Goal: Task Accomplishment & Management: Manage account settings

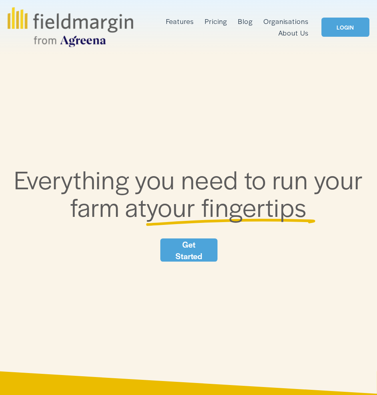
click at [194, 250] on link "Get Started" at bounding box center [189, 250] width 58 height 23
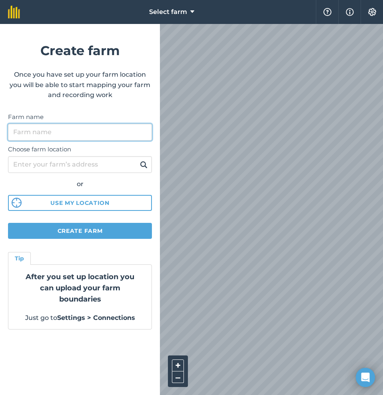
click at [121, 129] on input "Farm name" at bounding box center [80, 132] width 144 height 17
type input "Belmore"
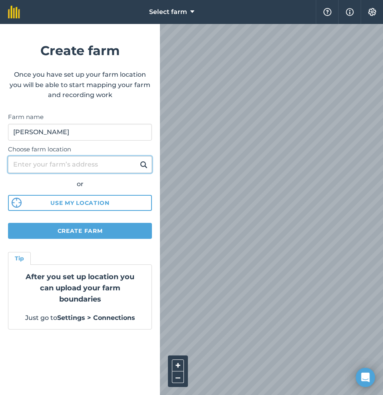
click at [95, 162] on input "Choose farm location" at bounding box center [80, 164] width 144 height 17
click at [69, 169] on input "Choose farm location" at bounding box center [80, 164] width 144 height 17
paste input "Q9MR+W92 Etna Creek, Queensland"
type input "Q9MR+W92 Etna Creek, Queensland"
click at [138, 160] on button at bounding box center [144, 165] width 12 height 10
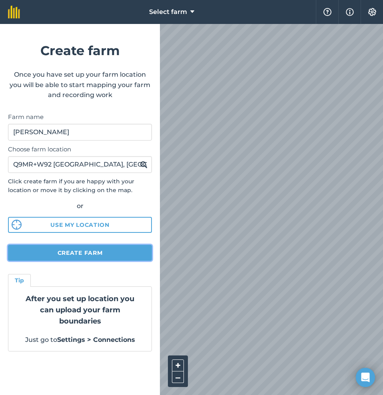
click at [124, 252] on button "Create farm" at bounding box center [80, 253] width 144 height 16
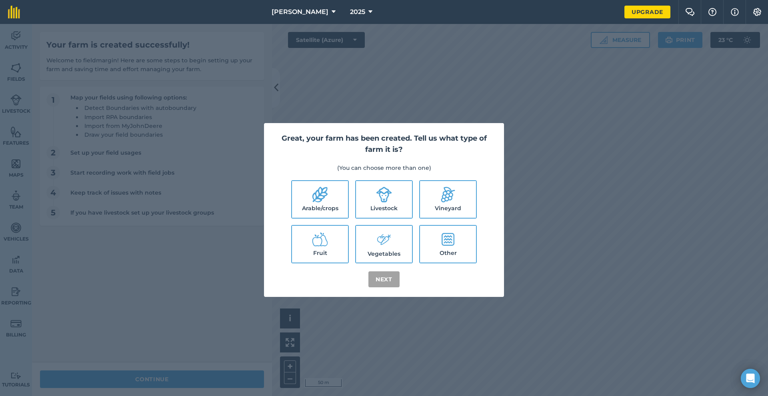
click at [383, 207] on label "Livestock" at bounding box center [384, 199] width 56 height 37
checkbox input "true"
click at [325, 208] on label "Arable/crops" at bounding box center [320, 199] width 56 height 37
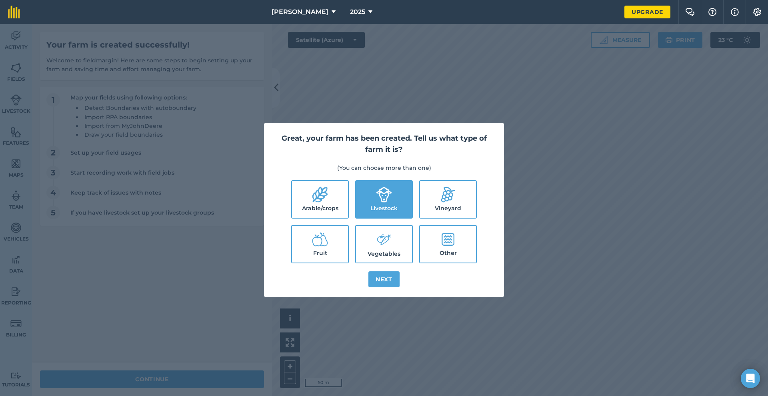
checkbox input "true"
click at [383, 281] on button "Next" at bounding box center [383, 279] width 31 height 16
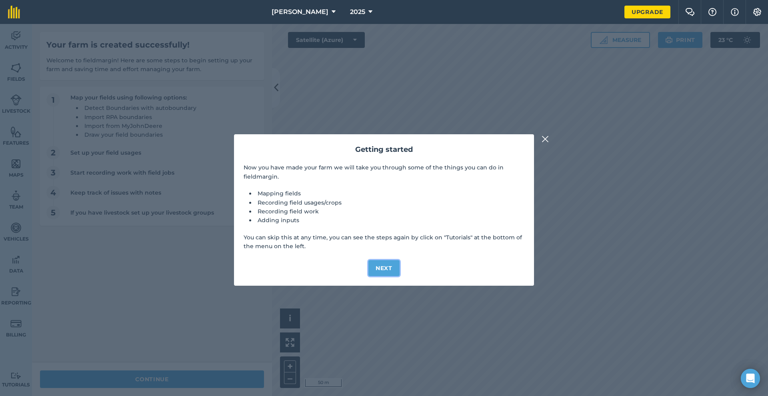
click at [383, 270] on button "Next" at bounding box center [383, 268] width 31 height 16
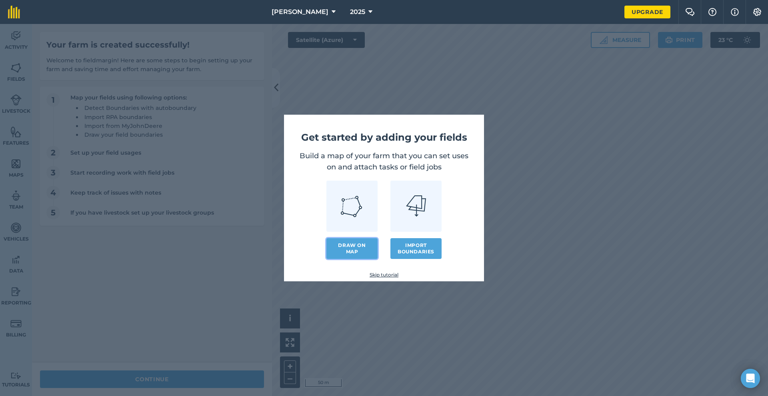
click at [359, 252] on link "Draw on map" at bounding box center [351, 248] width 51 height 21
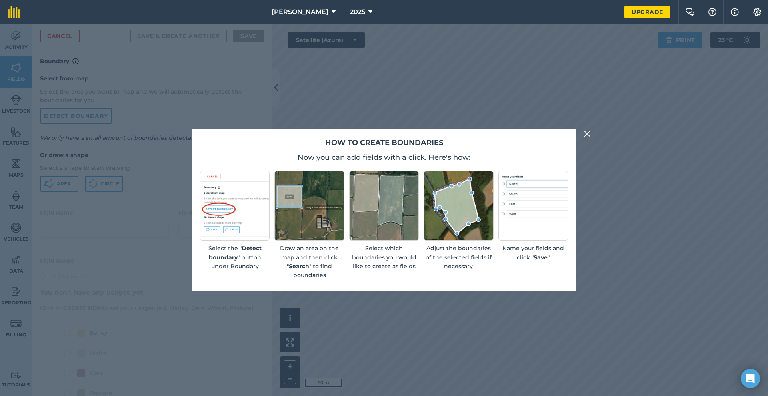
click at [383, 131] on img at bounding box center [586, 134] width 7 height 10
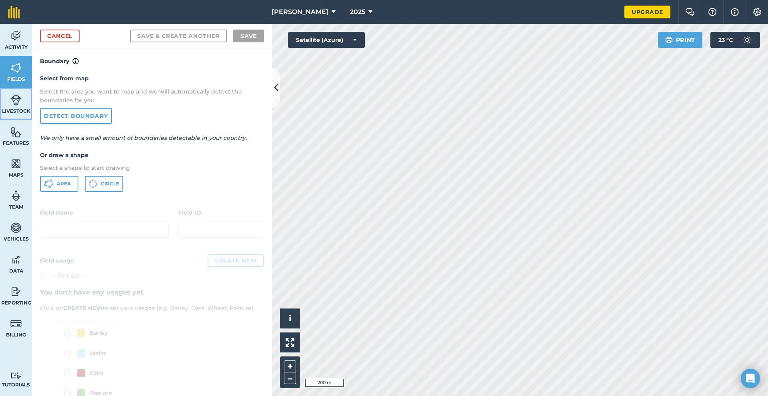
click at [15, 100] on img at bounding box center [15, 100] width 11 height 12
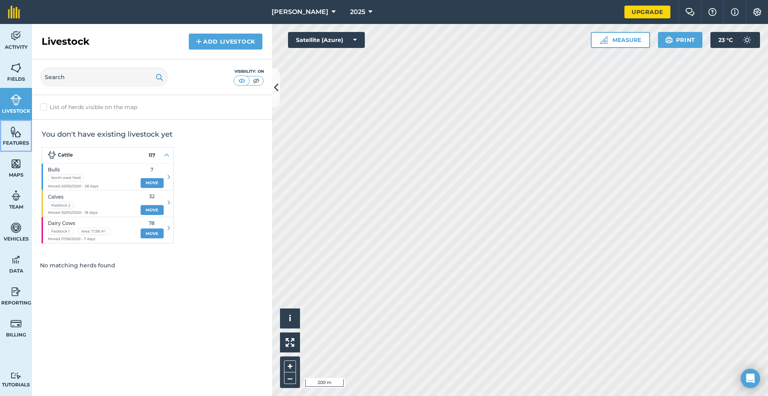
click at [8, 128] on link "Features" at bounding box center [16, 136] width 32 height 32
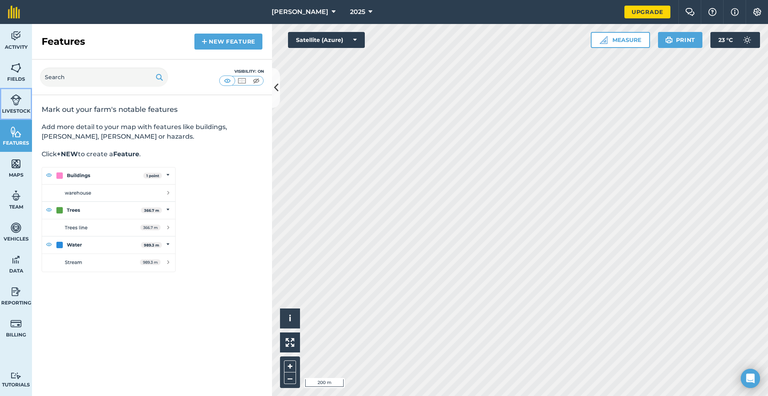
click at [0, 105] on link "Livestock" at bounding box center [16, 104] width 32 height 32
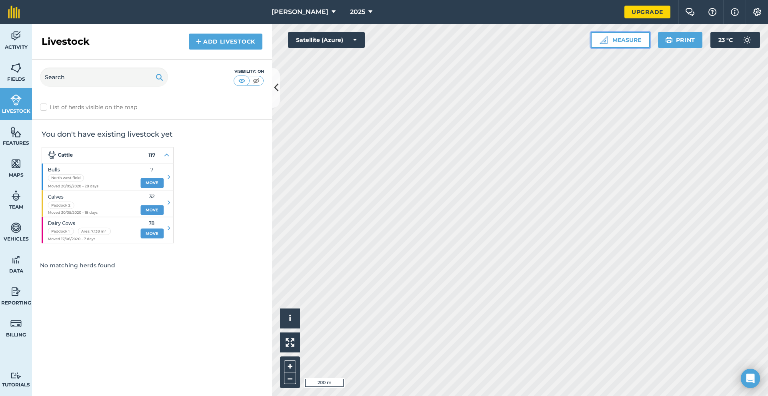
click at [383, 37] on button "Measure" at bounding box center [620, 40] width 59 height 16
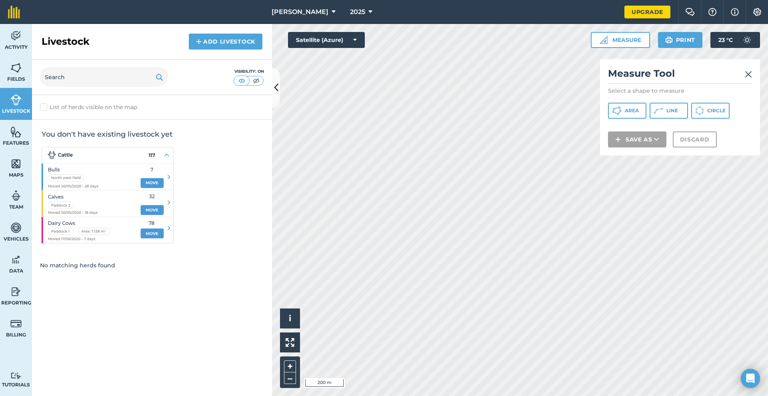
click at [383, 70] on img at bounding box center [748, 75] width 7 height 10
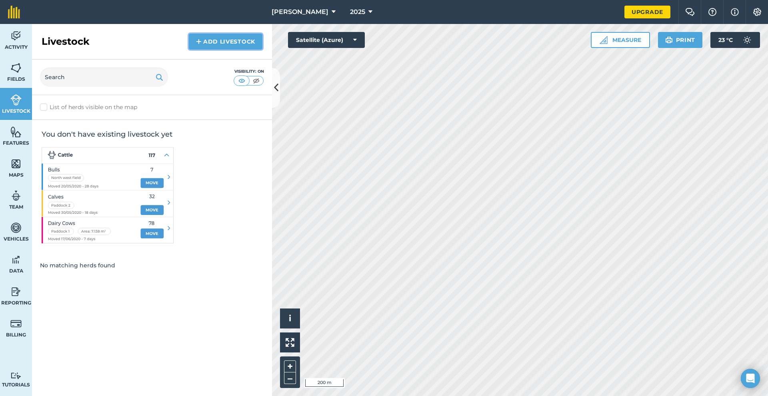
click at [222, 42] on link "Add Livestock" at bounding box center [226, 42] width 74 height 16
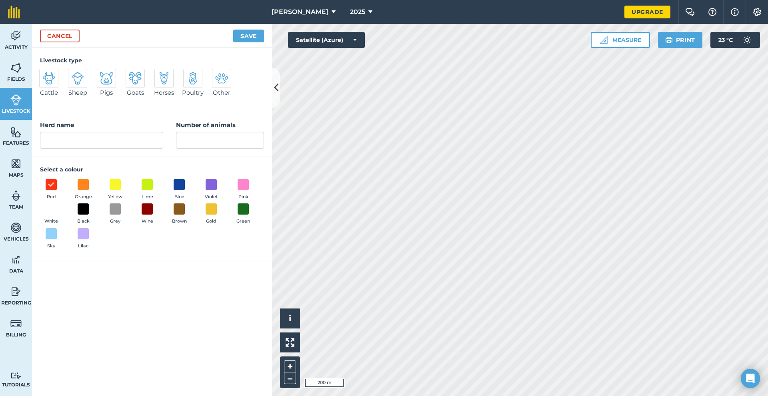
click at [55, 80] on img at bounding box center [48, 78] width 13 height 13
click at [45, 74] on input "Cattle" at bounding box center [42, 71] width 5 height 5
radio input "true"
type input "Cattle"
click at [212, 144] on input "Number of animals" at bounding box center [220, 140] width 88 height 17
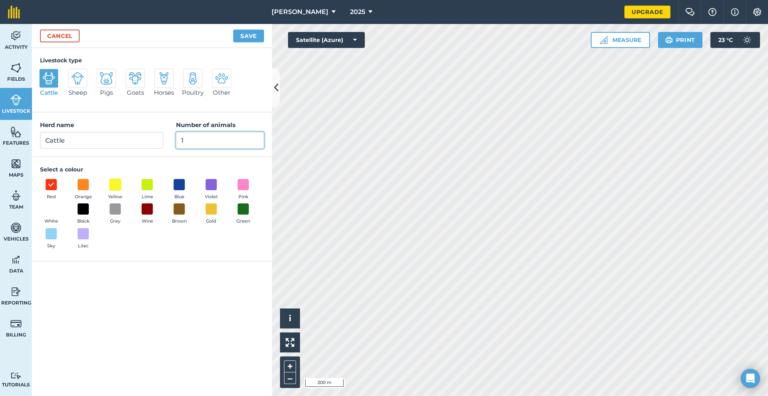
type input "1"
click at [114, 186] on span at bounding box center [115, 184] width 12 height 12
click at [256, 41] on button "Save" at bounding box center [248, 36] width 31 height 13
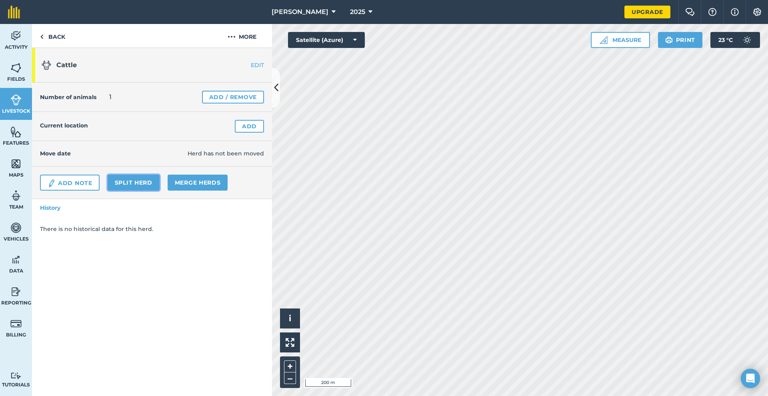
click at [138, 182] on link "Split herd" at bounding box center [134, 183] width 52 height 16
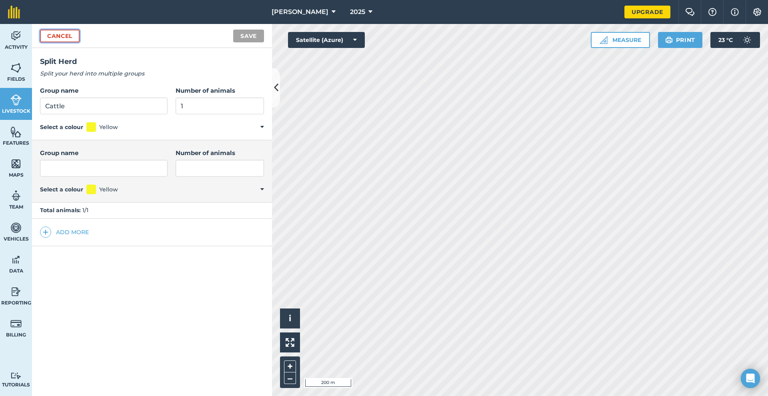
click at [75, 34] on link "Cancel" at bounding box center [60, 36] width 40 height 13
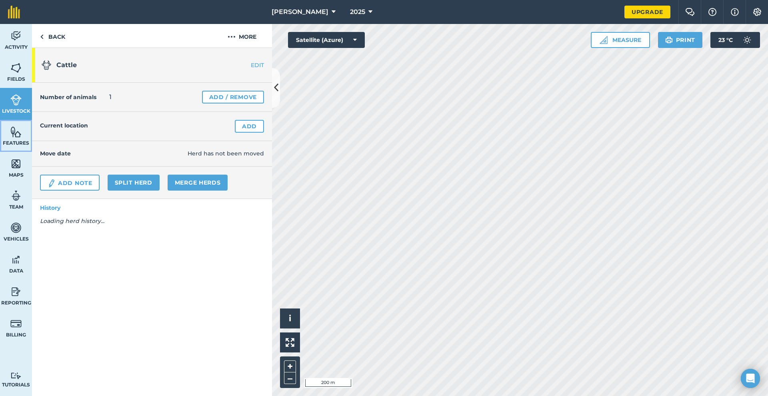
click at [12, 132] on img at bounding box center [15, 132] width 11 height 12
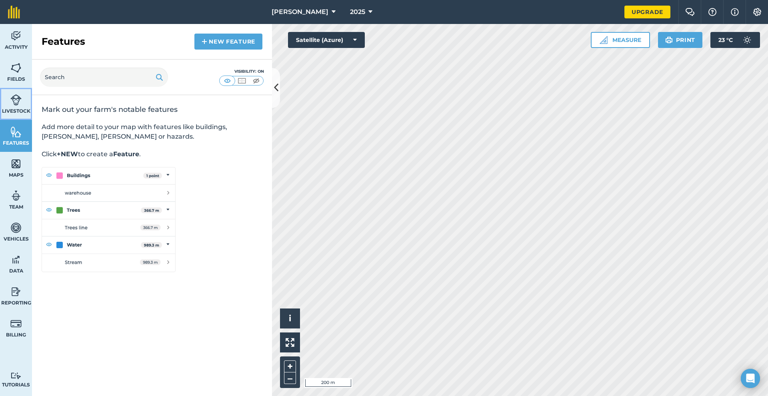
click at [17, 112] on span "Livestock" at bounding box center [16, 111] width 32 height 6
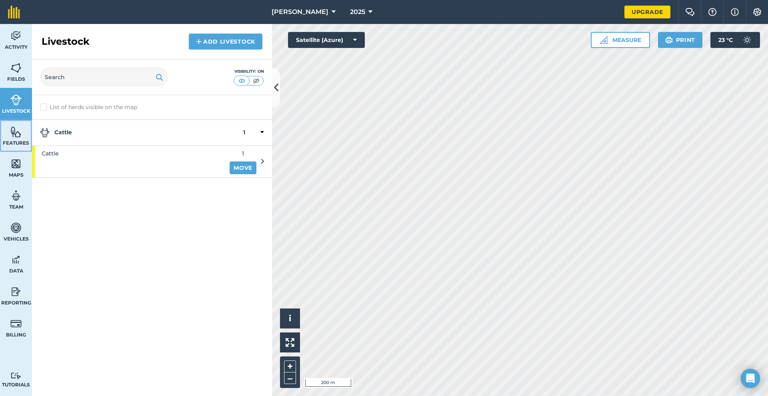
click at [11, 132] on img at bounding box center [15, 132] width 11 height 12
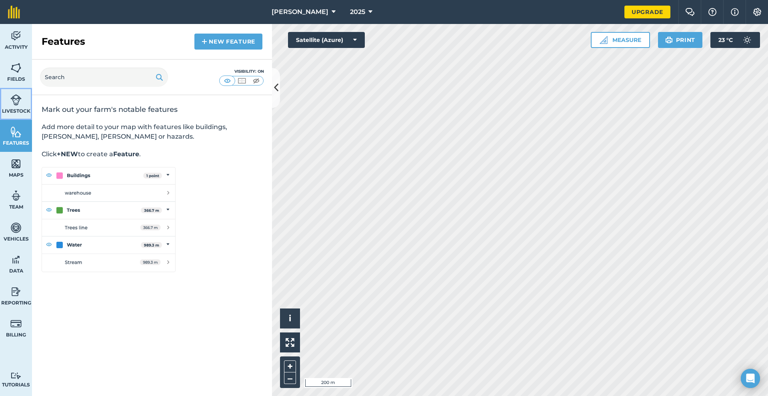
click at [12, 108] on span "Livestock" at bounding box center [16, 111] width 32 height 6
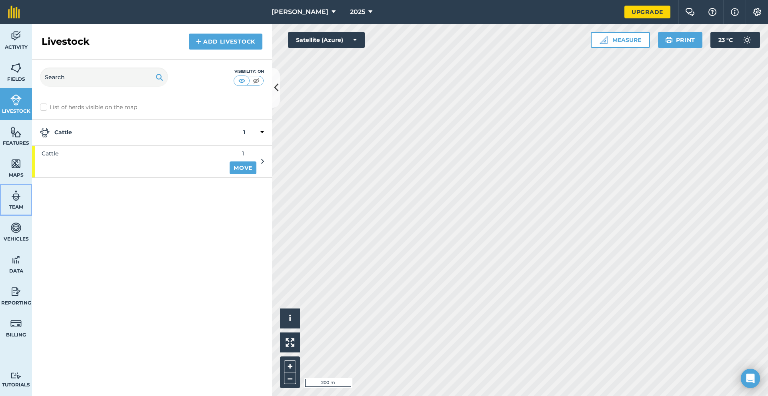
click at [17, 215] on link "Team" at bounding box center [16, 200] width 32 height 32
select select "MEMBER"
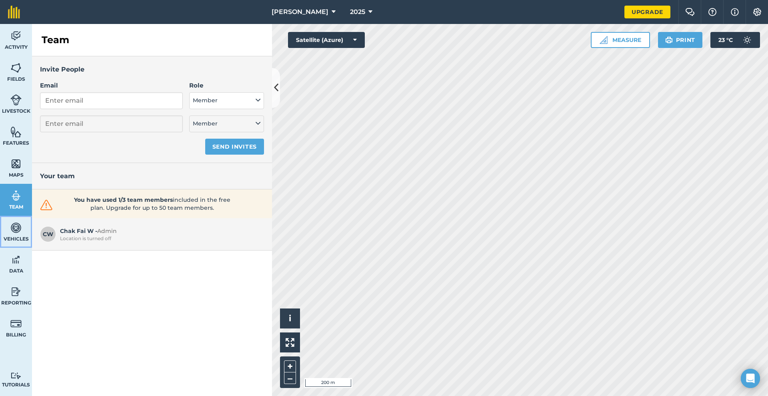
click at [17, 230] on img at bounding box center [15, 228] width 11 height 12
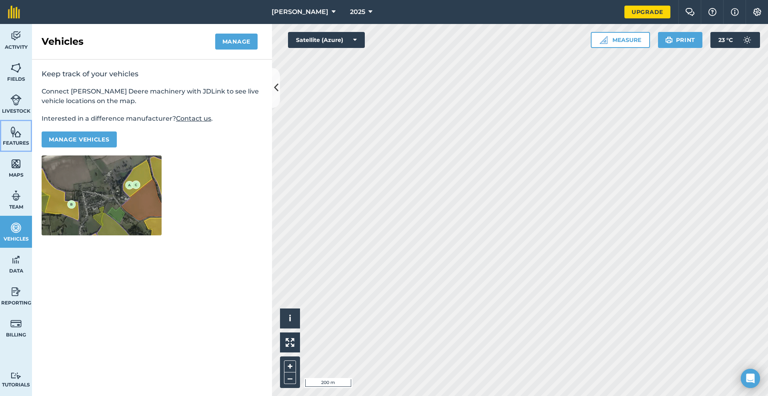
click at [13, 131] on img at bounding box center [15, 132] width 11 height 12
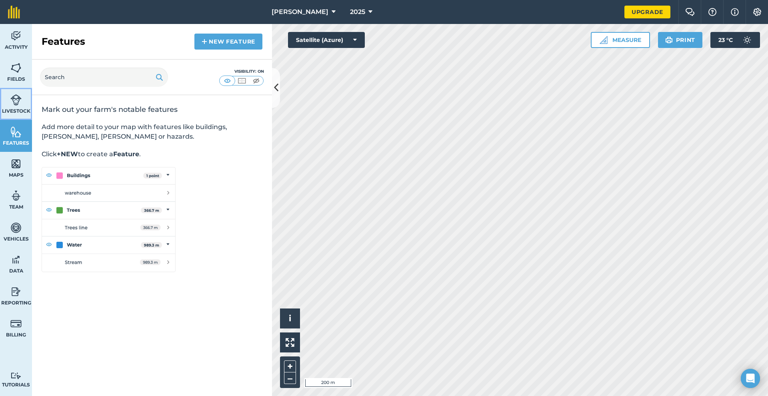
click at [17, 110] on span "Livestock" at bounding box center [16, 111] width 32 height 6
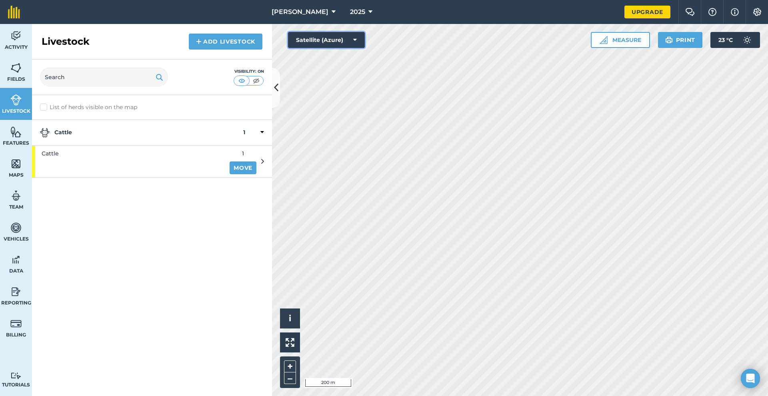
click at [330, 38] on button "Satellite (Azure)" at bounding box center [326, 40] width 77 height 16
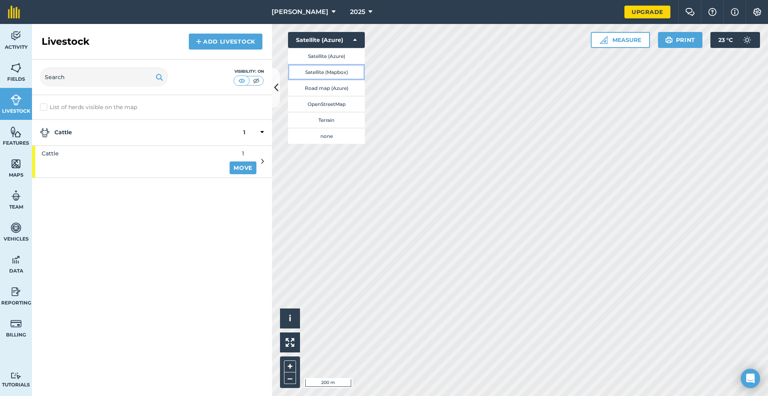
click at [343, 72] on button "Satellite (Mapbox)" at bounding box center [326, 72] width 77 height 16
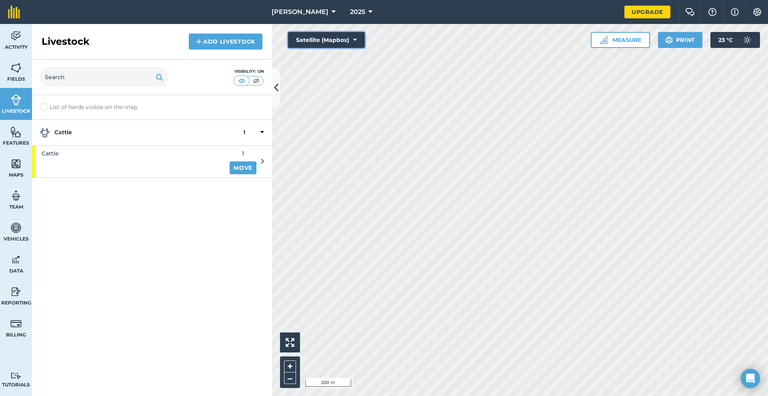
click at [339, 35] on button "Satellite (Mapbox)" at bounding box center [326, 40] width 77 height 16
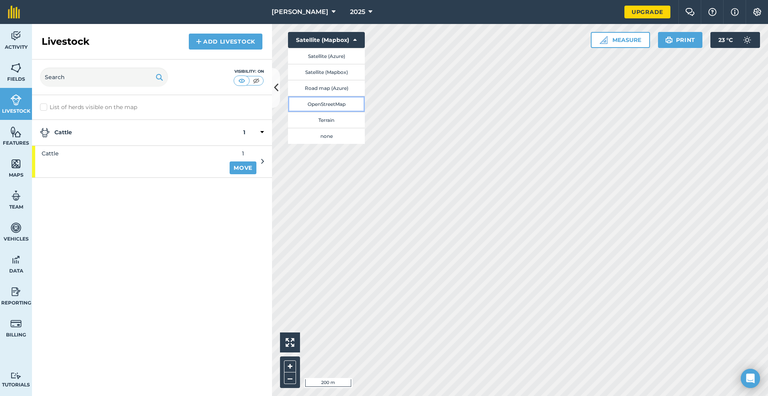
click at [335, 104] on button "OpenStreetMap" at bounding box center [326, 104] width 77 height 16
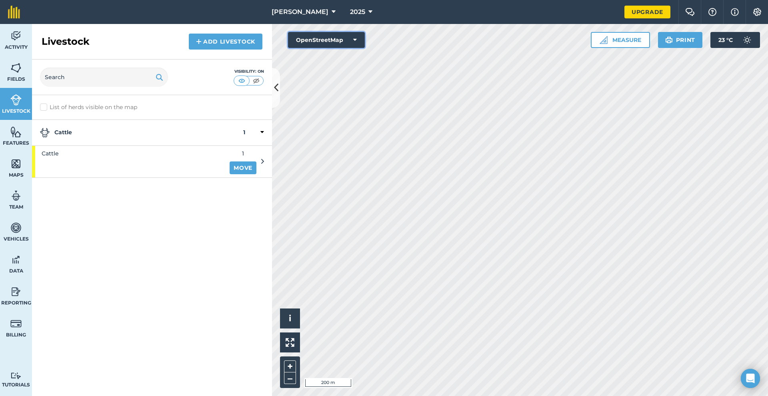
click at [333, 41] on button "OpenStreetMap" at bounding box center [326, 40] width 77 height 16
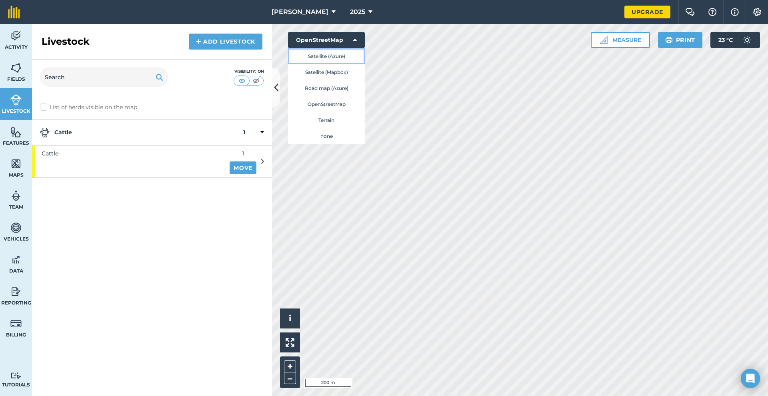
click at [333, 54] on button "Satellite (Azure)" at bounding box center [326, 56] width 77 height 16
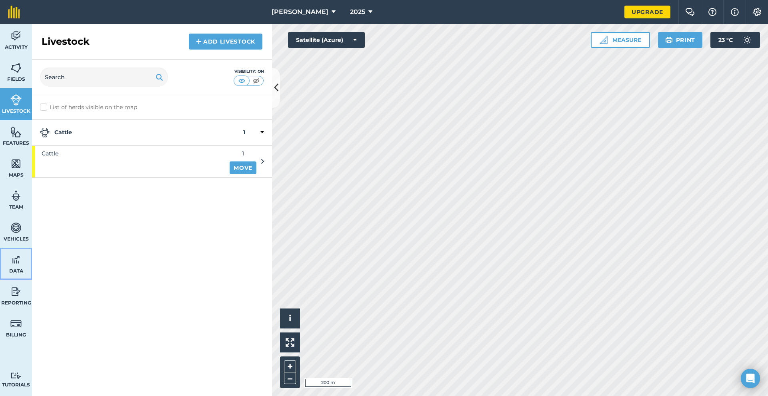
click at [20, 269] on span "Data" at bounding box center [16, 271] width 32 height 6
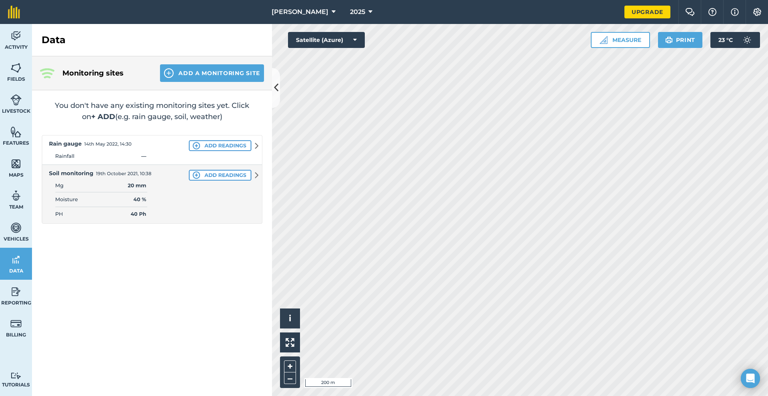
click at [162, 156] on img at bounding box center [152, 179] width 221 height 89
click at [16, 42] on link "Activity" at bounding box center [16, 40] width 32 height 32
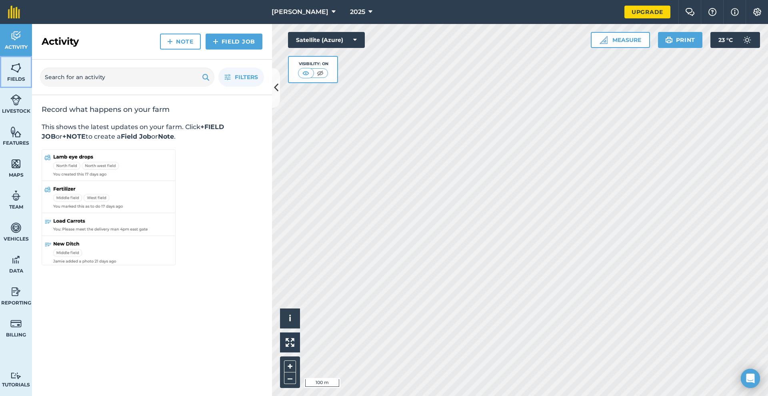
click at [8, 64] on link "Fields" at bounding box center [16, 72] width 32 height 32
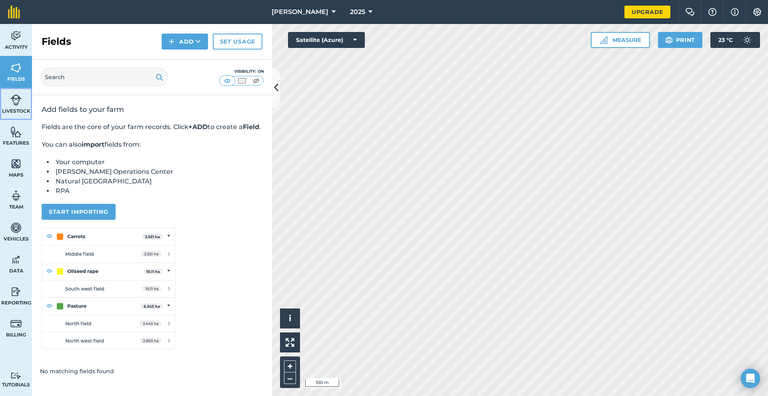
click at [7, 91] on link "Livestock" at bounding box center [16, 104] width 32 height 32
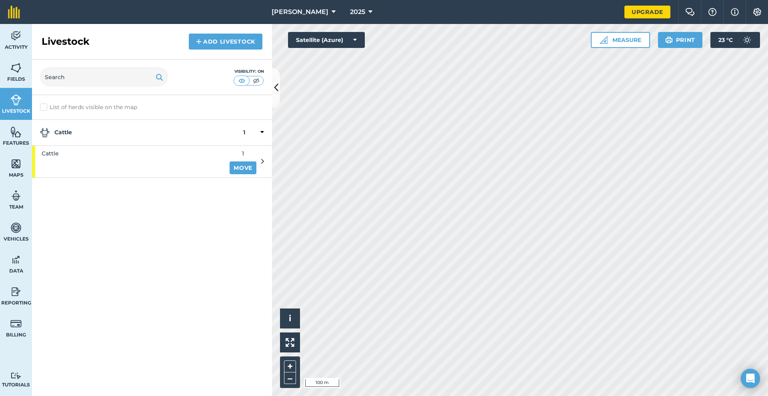
click at [267, 155] on div "Cattle 1 Move" at bounding box center [152, 162] width 240 height 32
click at [266, 158] on div "Cattle 1 Move" at bounding box center [152, 162] width 240 height 32
click at [250, 76] on div "Visibility: On" at bounding box center [249, 77] width 30 height 18
click at [252, 78] on img at bounding box center [256, 81] width 10 height 8
click at [254, 80] on img at bounding box center [256, 81] width 10 height 8
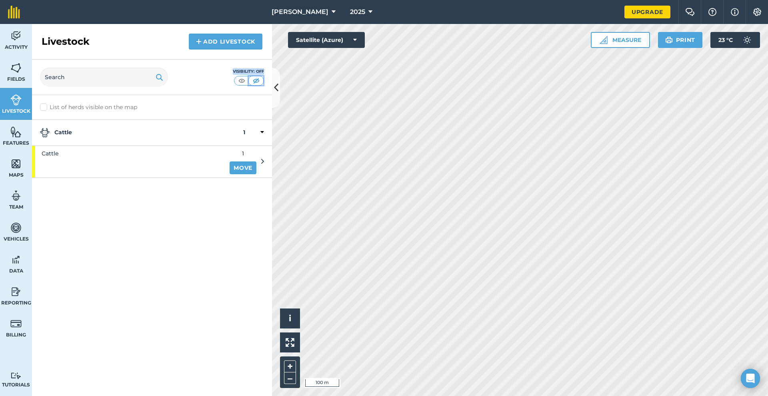
click at [250, 81] on button at bounding box center [256, 80] width 14 height 9
click at [244, 81] on img at bounding box center [242, 81] width 10 height 8
click at [16, 132] on img at bounding box center [15, 132] width 11 height 12
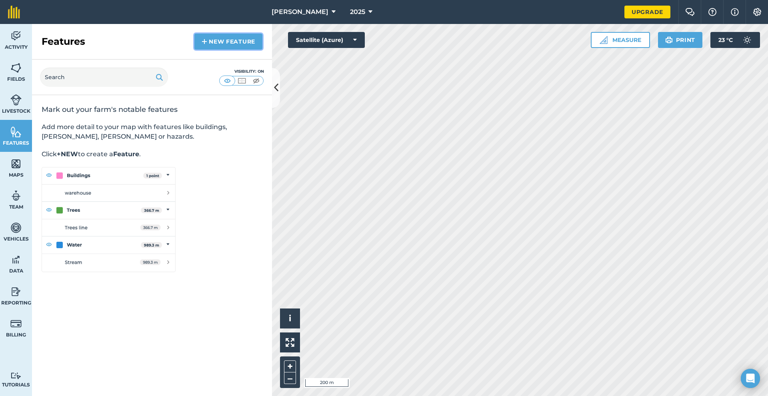
click at [216, 42] on link "New feature" at bounding box center [228, 42] width 68 height 16
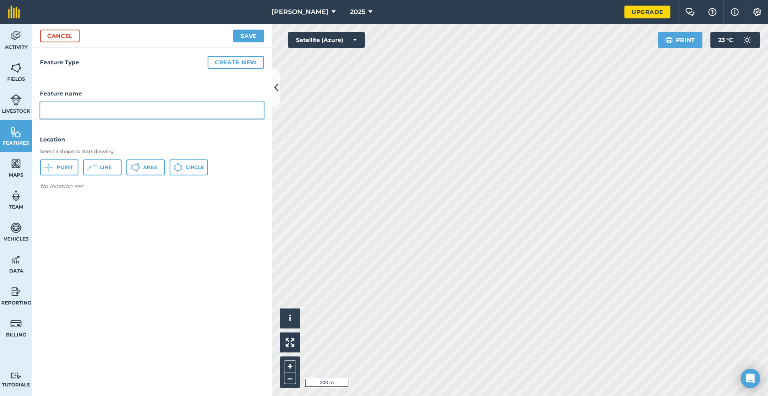
click at [116, 109] on input "text" at bounding box center [152, 110] width 224 height 17
click at [70, 169] on span "Point" at bounding box center [65, 167] width 16 height 6
click at [112, 109] on input "text" at bounding box center [152, 110] width 224 height 17
click at [258, 200] on div "Point : -23.21268 , 150.38711 View on map" at bounding box center [152, 196] width 224 height 28
click at [24, 162] on link "Maps" at bounding box center [16, 168] width 32 height 32
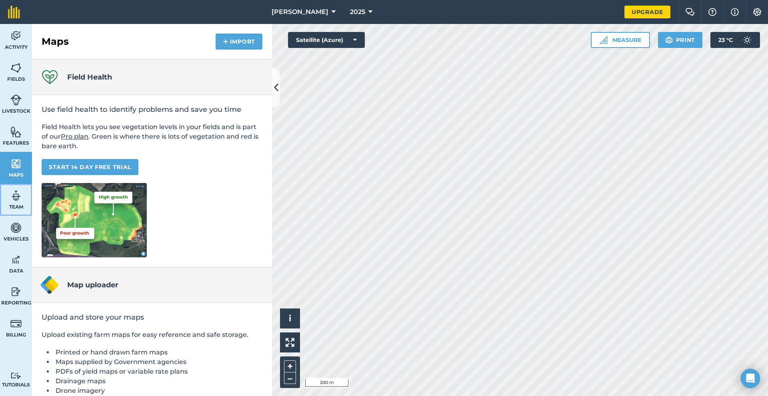
click at [10, 203] on link "Team" at bounding box center [16, 200] width 32 height 32
select select "MEMBER"
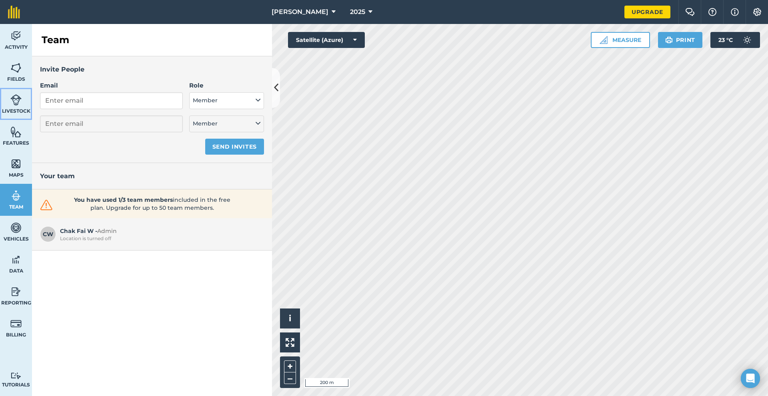
click at [10, 101] on link "Livestock" at bounding box center [16, 104] width 32 height 32
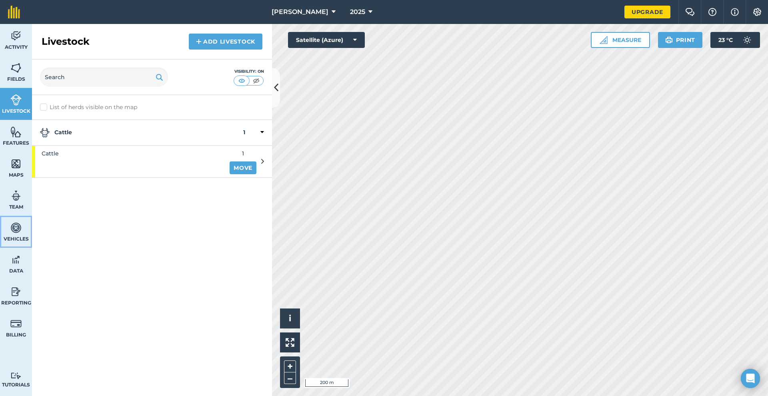
click at [14, 223] on img at bounding box center [15, 228] width 11 height 12
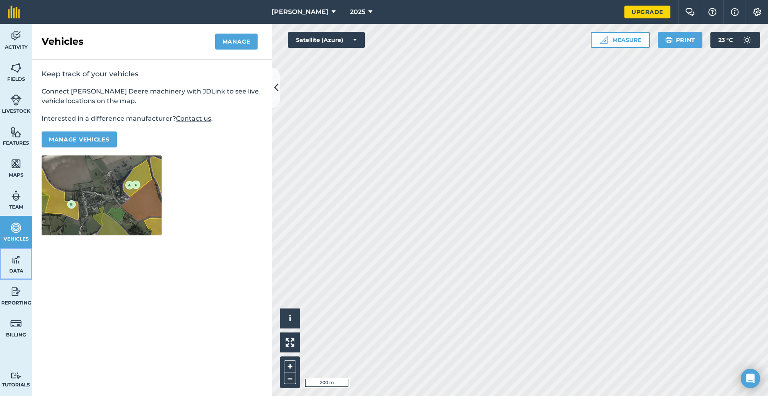
click at [20, 266] on link "Data" at bounding box center [16, 264] width 32 height 32
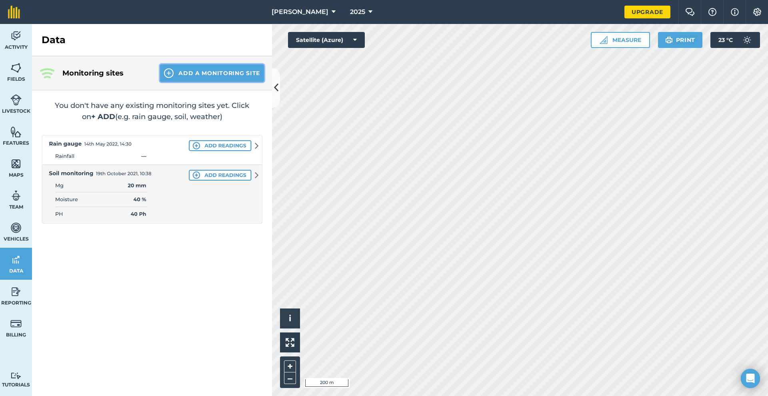
click at [222, 82] on button "Add a Monitoring Site" at bounding box center [212, 73] width 104 height 18
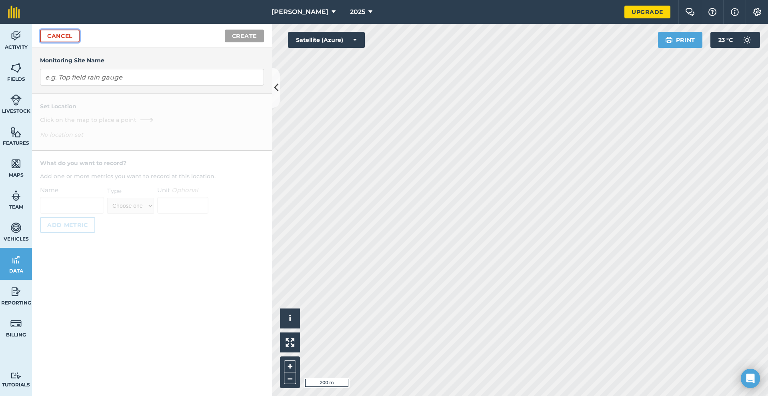
click at [68, 35] on link "Cancel" at bounding box center [60, 36] width 40 height 13
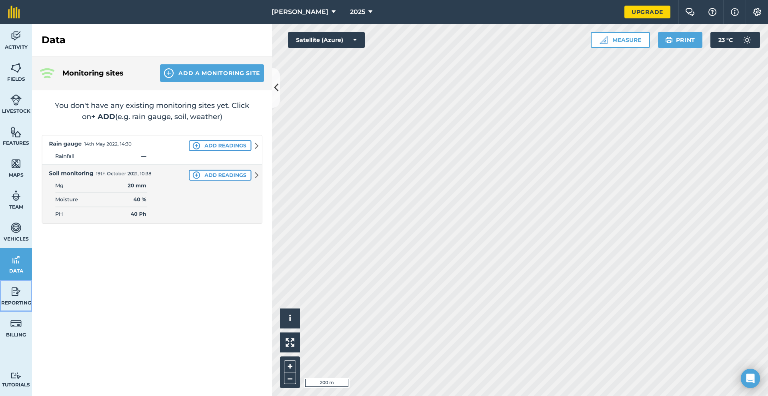
click at [16, 298] on link "Reporting" at bounding box center [16, 296] width 32 height 32
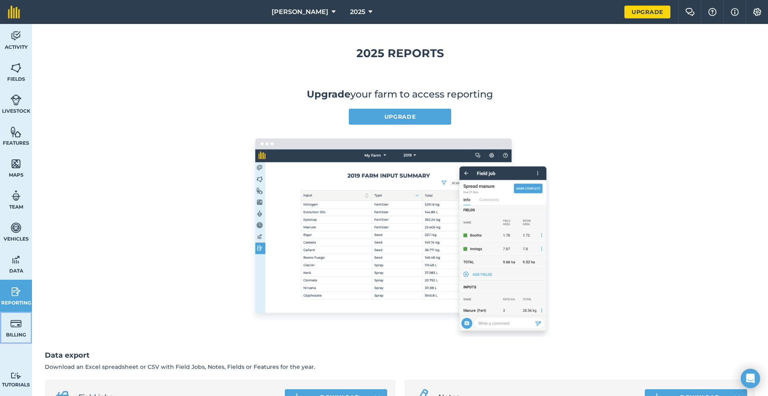
click at [14, 325] on img at bounding box center [15, 324] width 11 height 12
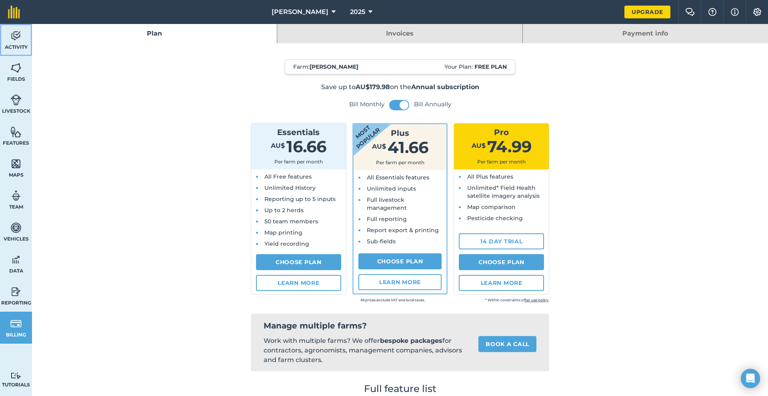
click at [21, 50] on span "Activity" at bounding box center [16, 47] width 32 height 6
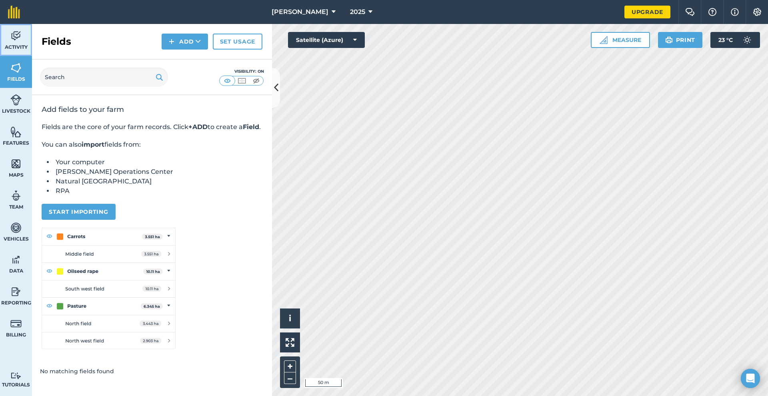
click at [20, 44] on span "Activity" at bounding box center [16, 47] width 32 height 6
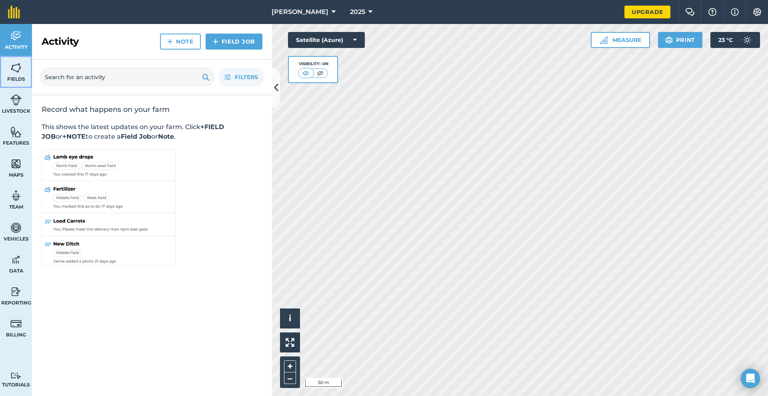
click at [18, 63] on img at bounding box center [15, 68] width 11 height 12
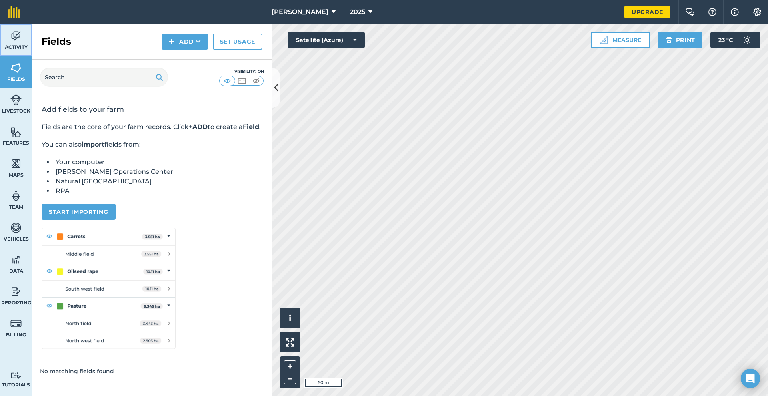
click at [14, 40] on img at bounding box center [15, 36] width 11 height 12
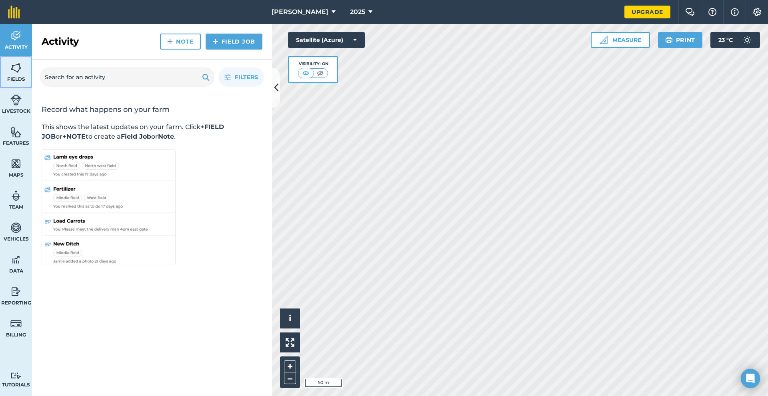
click at [11, 66] on img at bounding box center [15, 68] width 11 height 12
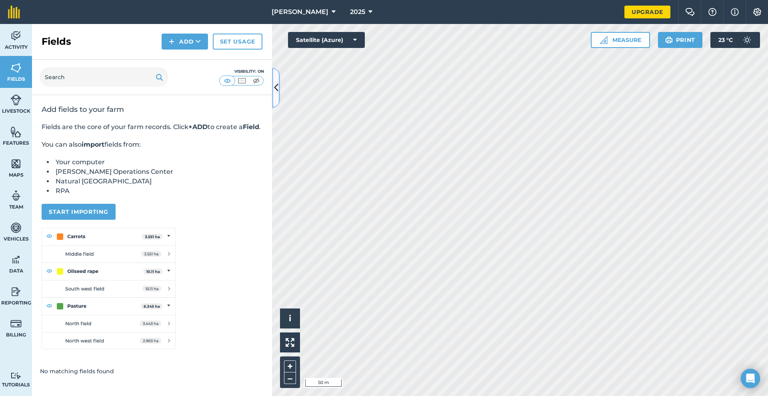
click at [276, 90] on icon at bounding box center [276, 88] width 4 height 14
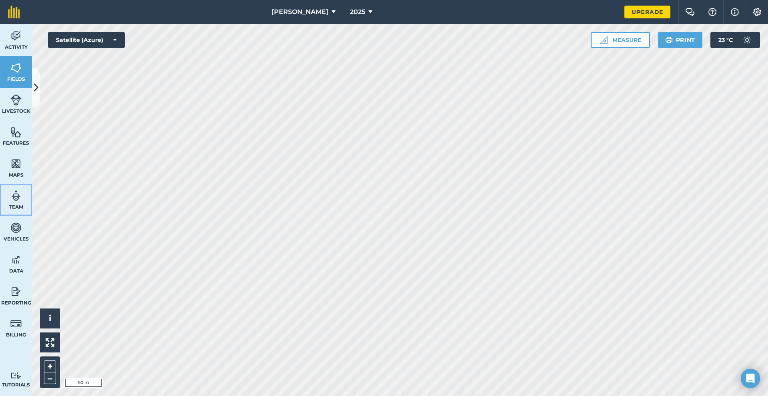
click at [9, 209] on span "Team" at bounding box center [16, 207] width 32 height 6
click at [18, 130] on img at bounding box center [15, 132] width 11 height 12
click at [35, 92] on icon at bounding box center [36, 88] width 4 height 14
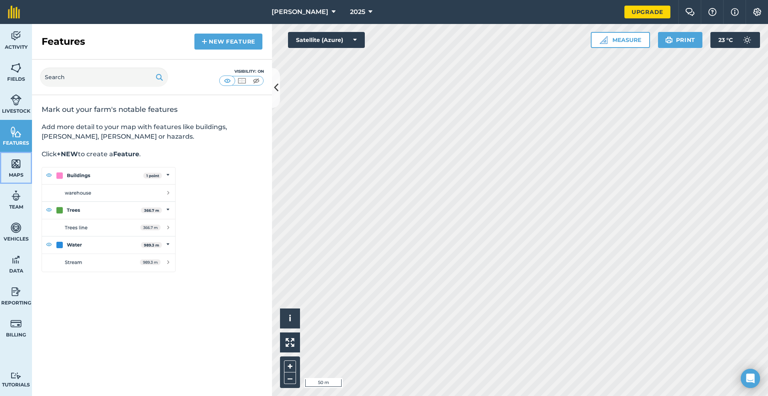
click at [4, 168] on link "Maps" at bounding box center [16, 168] width 32 height 32
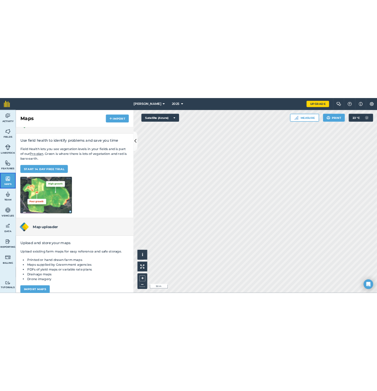
scroll to position [33, 0]
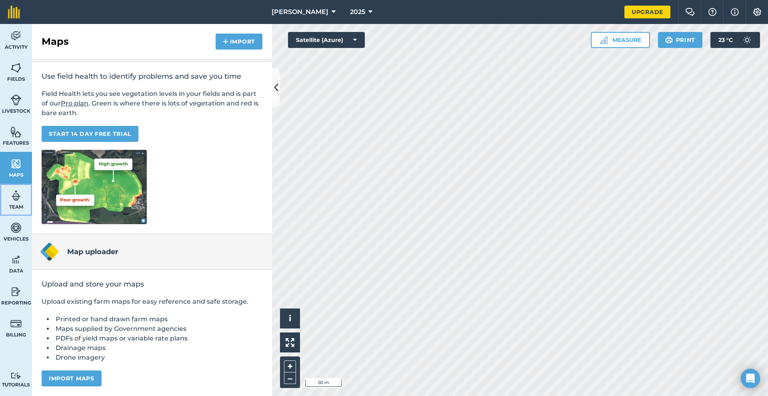
click at [6, 190] on link "Team" at bounding box center [16, 200] width 32 height 32
select select "MEMBER"
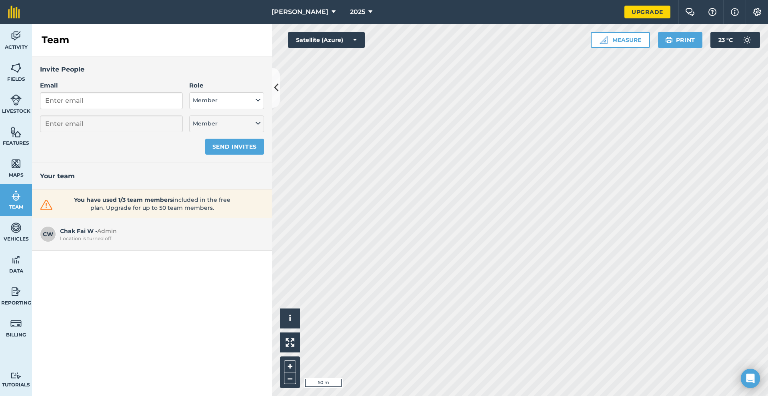
click at [271, 91] on div "Invite People Email Role Admin - Has full farm management permissions, can view…" at bounding box center [152, 109] width 240 height 107
click at [274, 92] on icon at bounding box center [276, 88] width 4 height 14
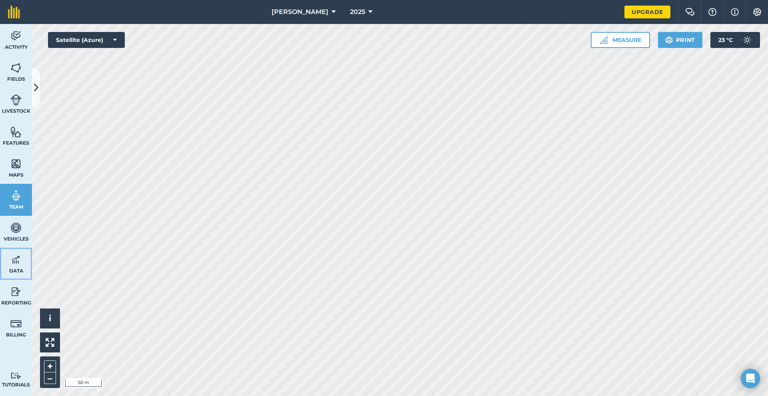
click at [18, 259] on img at bounding box center [15, 260] width 11 height 12
click at [35, 95] on button at bounding box center [36, 88] width 8 height 40
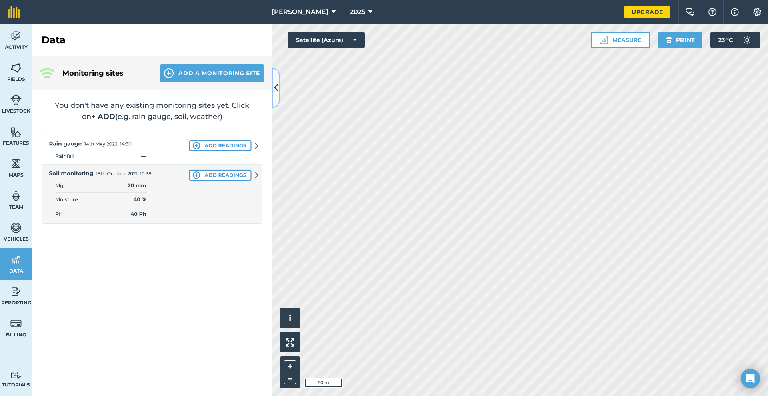
click at [276, 84] on icon at bounding box center [276, 88] width 4 height 14
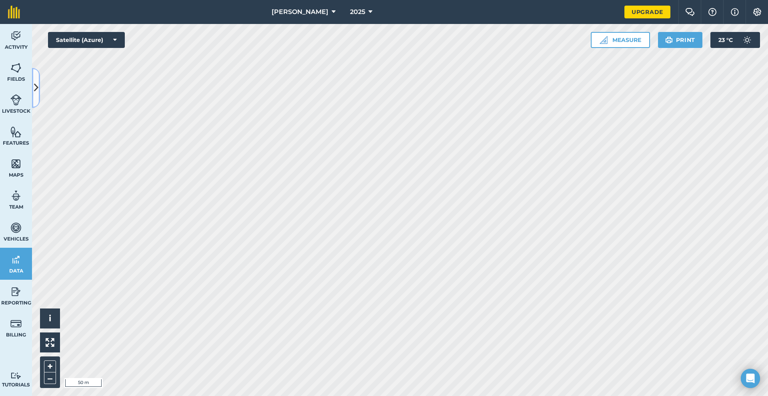
click at [34, 93] on icon at bounding box center [36, 88] width 4 height 14
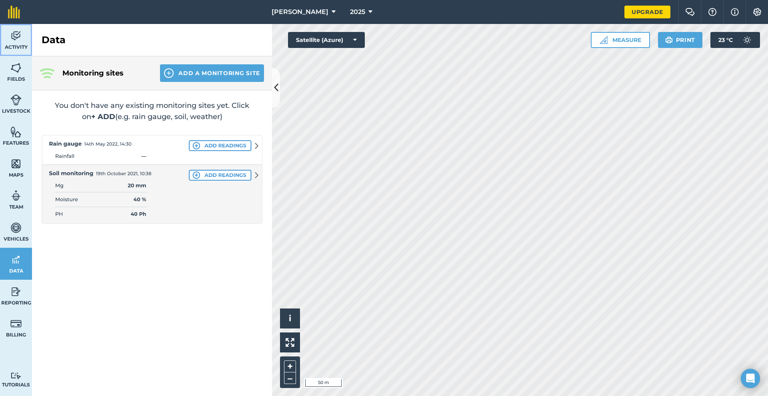
click at [9, 41] on link "Activity" at bounding box center [16, 40] width 32 height 32
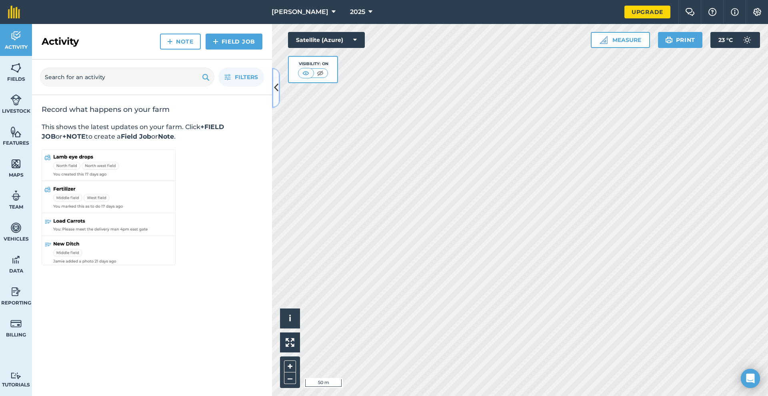
click at [275, 84] on icon at bounding box center [276, 88] width 4 height 14
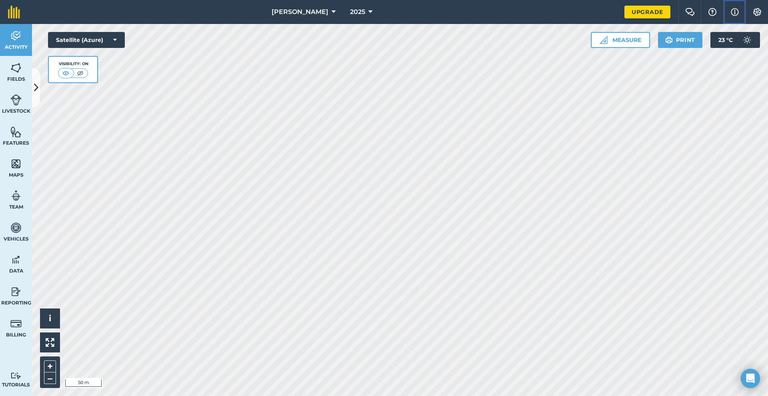
click at [383, 14] on img at bounding box center [735, 12] width 8 height 10
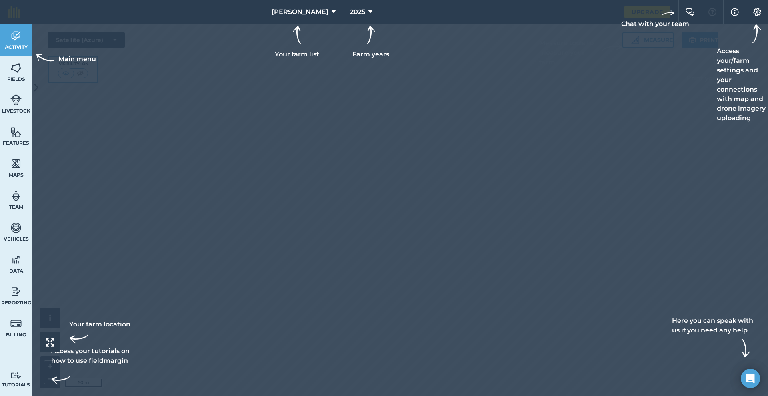
click at [383, 226] on div at bounding box center [384, 198] width 768 height 396
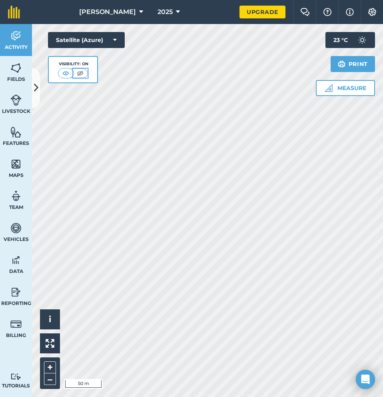
click at [78, 73] on img at bounding box center [80, 73] width 10 height 8
click at [78, 73] on img at bounding box center [81, 73] width 10 height 8
click at [69, 76] on img at bounding box center [66, 73] width 10 height 8
click at [16, 98] on img at bounding box center [15, 100] width 11 height 12
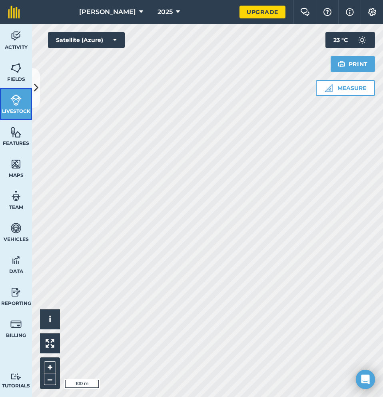
click at [32, 100] on link "Livestock" at bounding box center [16, 104] width 32 height 32
click at [35, 95] on icon at bounding box center [36, 88] width 4 height 14
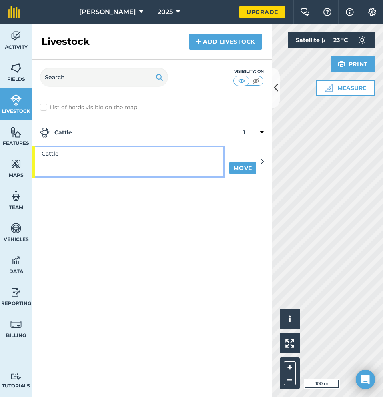
click at [120, 159] on div "Cattle" at bounding box center [128, 161] width 193 height 31
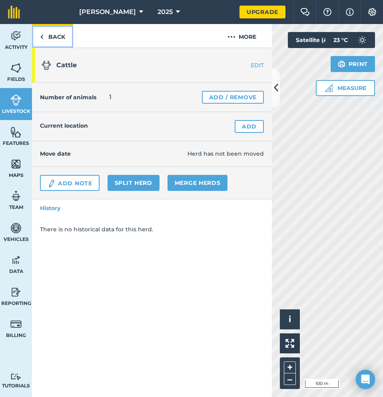
click at [59, 34] on link "Back" at bounding box center [52, 36] width 41 height 24
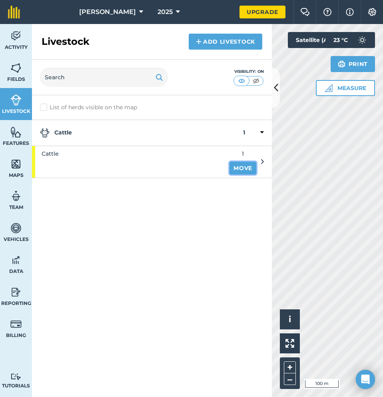
click at [241, 168] on link "Move" at bounding box center [243, 168] width 27 height 13
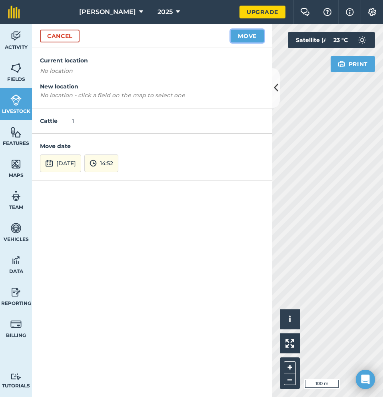
click at [252, 36] on button "Move" at bounding box center [247, 36] width 33 height 13
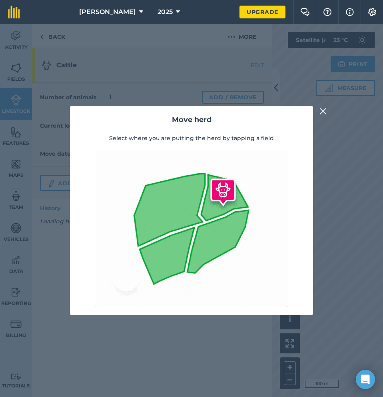
click at [302, 188] on div "Move herd Select where you are putting the herd by tapping a field" at bounding box center [191, 210] width 383 height 373
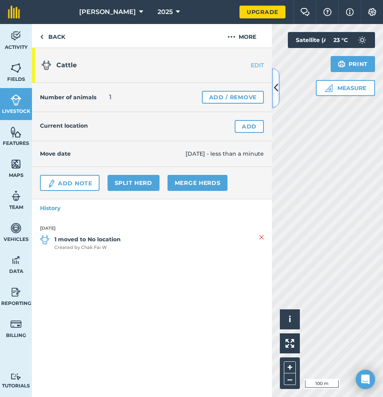
click at [274, 99] on button at bounding box center [276, 88] width 8 height 40
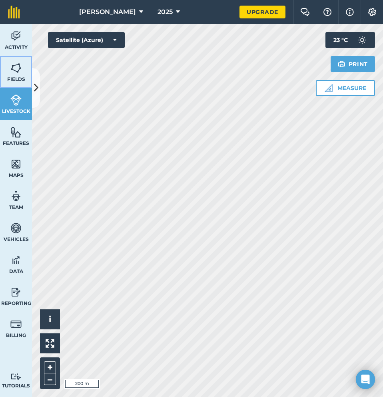
click at [17, 78] on span "Fields" at bounding box center [16, 79] width 32 height 6
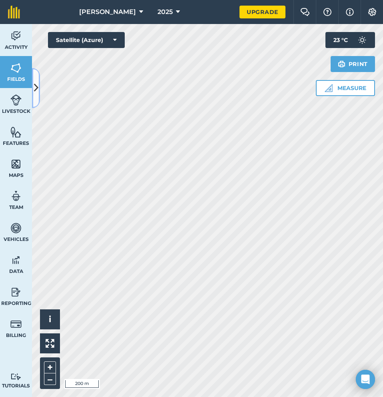
click at [36, 97] on button at bounding box center [36, 88] width 8 height 40
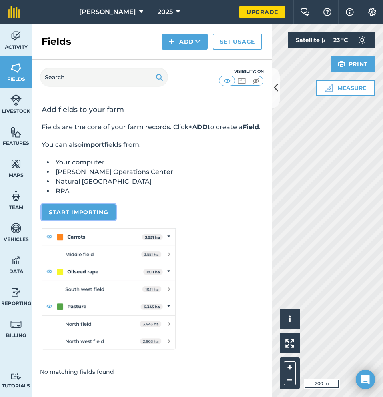
click at [103, 220] on button "Start importing" at bounding box center [79, 212] width 74 height 16
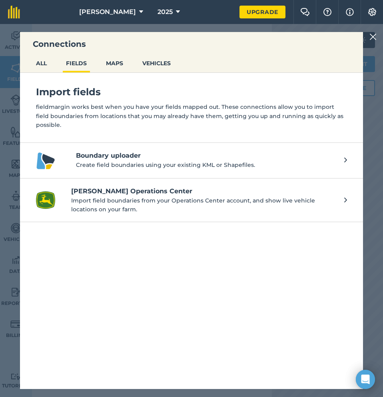
click at [365, 36] on div "Connections ALL FIELDS MAPS VEHICLES Import fields fieldmargin works best when …" at bounding box center [191, 210] width 383 height 373
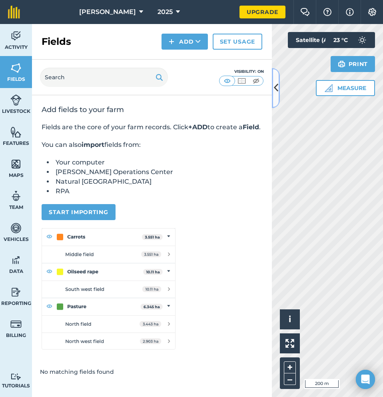
click at [274, 92] on icon at bounding box center [276, 88] width 4 height 14
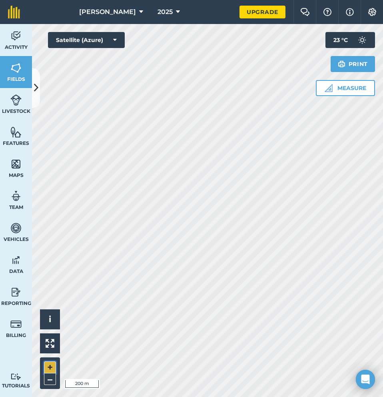
click at [50, 363] on button "+" at bounding box center [50, 367] width 12 height 12
click at [34, 86] on icon at bounding box center [36, 88] width 4 height 14
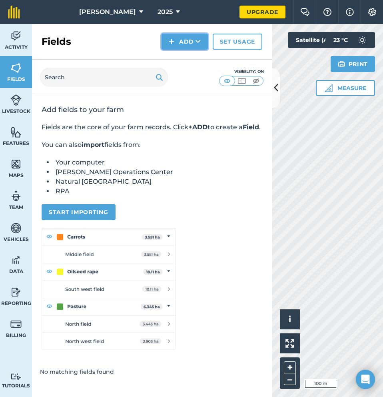
click at [184, 42] on button "Add" at bounding box center [185, 42] width 46 height 16
click at [183, 58] on link "Draw" at bounding box center [185, 60] width 44 height 18
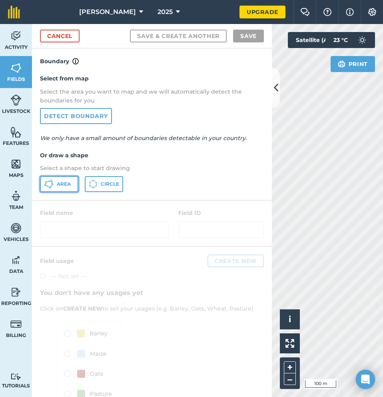
click at [58, 184] on span "Area" at bounding box center [64, 184] width 14 height 6
click at [277, 91] on icon at bounding box center [276, 88] width 4 height 14
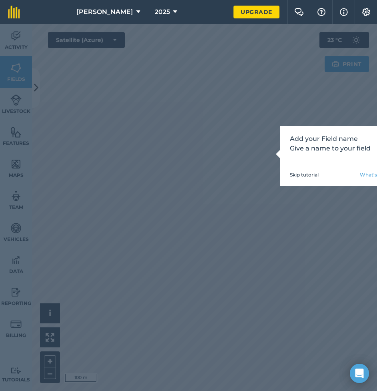
scroll to position [6, 0]
click at [318, 172] on link "Skip tutorial" at bounding box center [304, 175] width 29 height 6
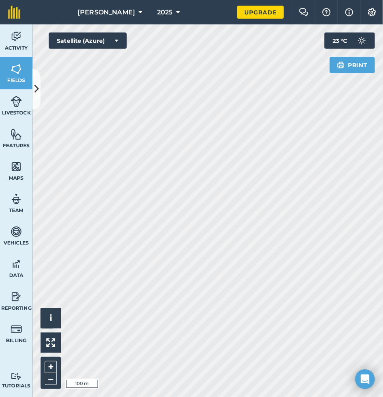
scroll to position [0, 0]
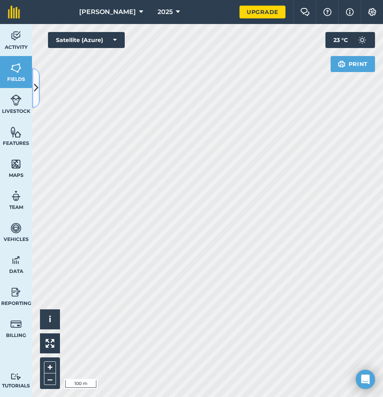
click at [34, 94] on icon at bounding box center [36, 88] width 4 height 14
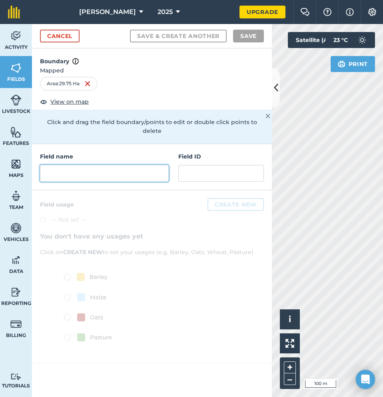
click at [120, 165] on input "text" at bounding box center [104, 173] width 129 height 17
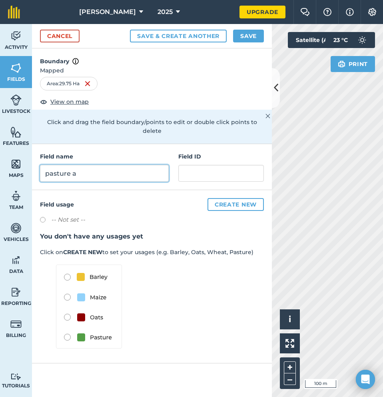
type input "pasture a"
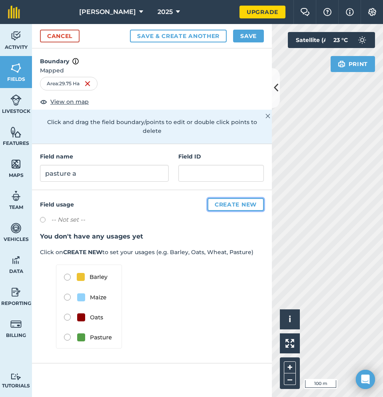
click at [242, 198] on button "Create new" at bounding box center [236, 204] width 56 height 13
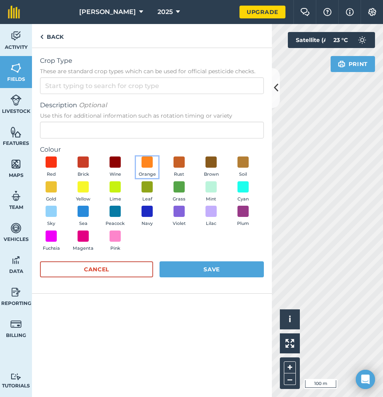
click at [158, 170] on button "Orange" at bounding box center [147, 167] width 22 height 22
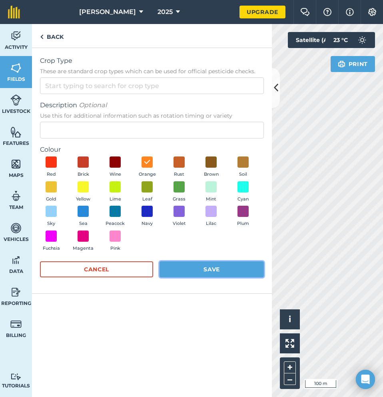
click at [204, 265] on button "Save" at bounding box center [212, 269] width 104 height 16
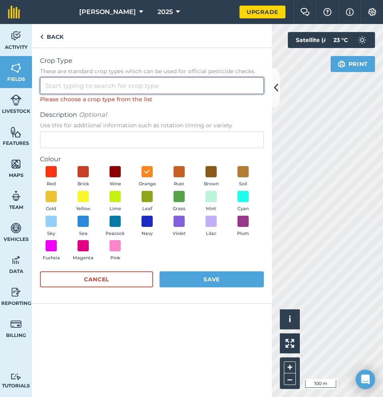
click at [159, 82] on input "Crop Type These are standard crop types which can be used for official pesticid…" at bounding box center [152, 85] width 224 height 17
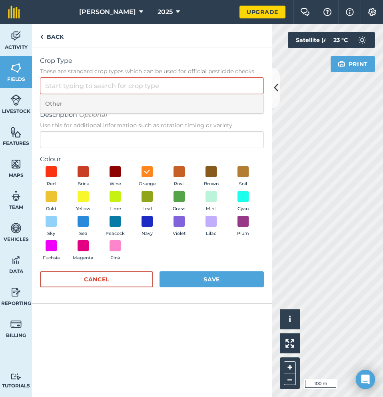
click at [149, 104] on li "Other" at bounding box center [151, 103] width 223 height 19
type input "Other"
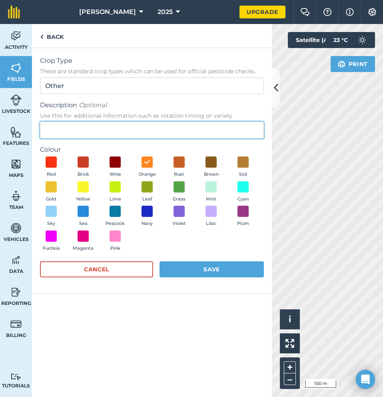
click at [148, 131] on input "Description Optional Use this for additional information such as rotation timin…" at bounding box center [152, 130] width 224 height 17
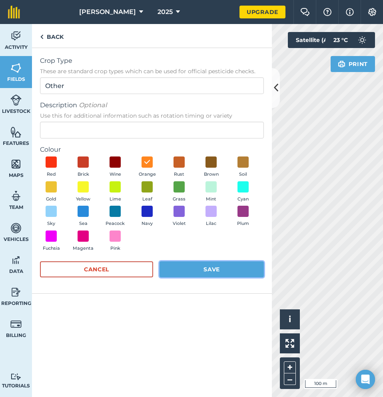
click at [223, 267] on button "Save" at bounding box center [212, 269] width 104 height 16
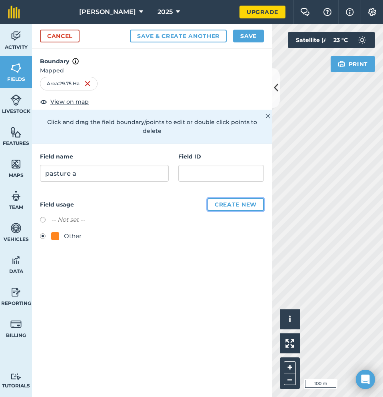
click at [224, 198] on button "Create new" at bounding box center [236, 204] width 56 height 13
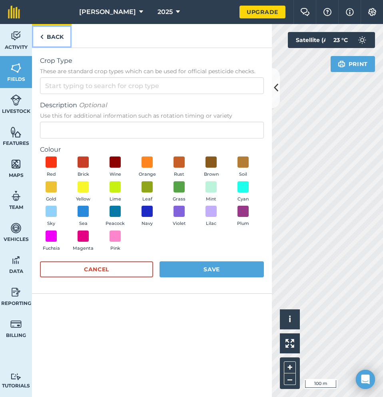
click at [54, 34] on link "Back" at bounding box center [52, 36] width 40 height 24
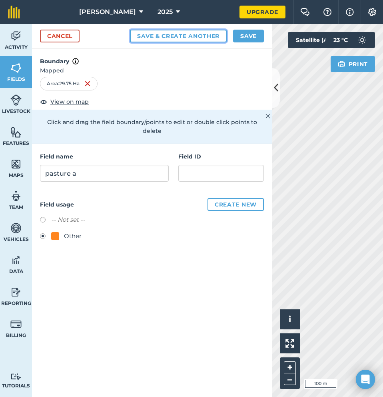
click at [200, 38] on button "Save & Create Another" at bounding box center [178, 36] width 97 height 13
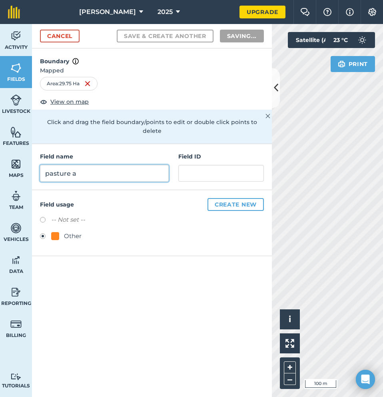
radio input "false"
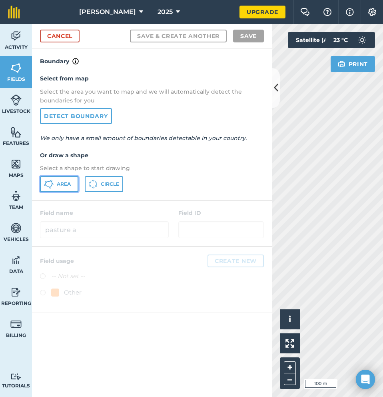
click at [63, 183] on span "Area" at bounding box center [64, 184] width 14 height 6
click at [273, 94] on button at bounding box center [276, 88] width 8 height 40
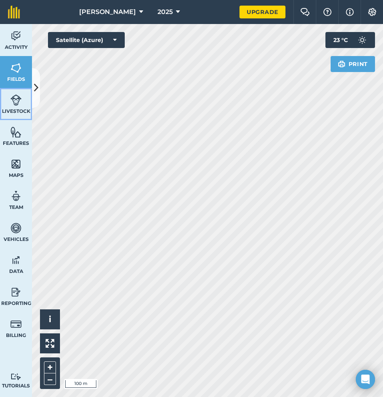
click at [32, 92] on link "Livestock" at bounding box center [16, 104] width 32 height 32
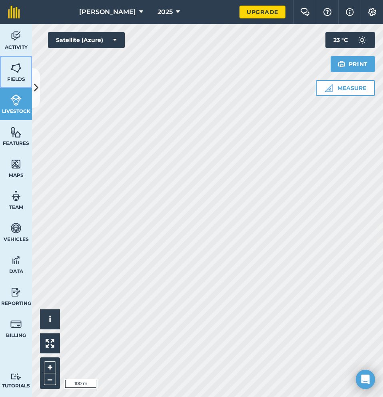
click at [23, 77] on span "Fields" at bounding box center [16, 79] width 32 height 6
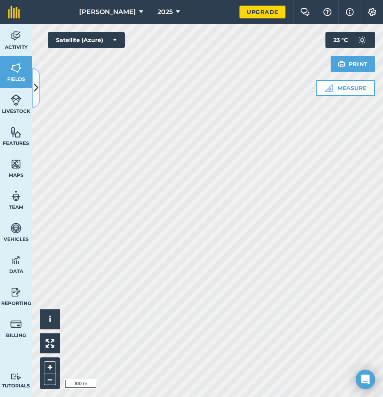
click at [39, 87] on button at bounding box center [36, 88] width 8 height 40
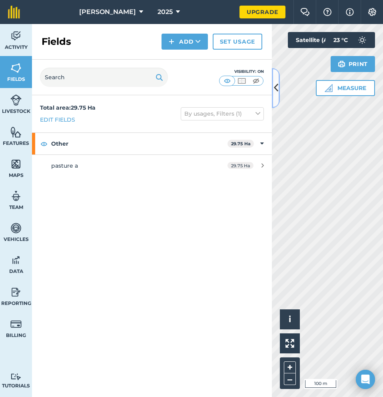
click at [277, 88] on icon at bounding box center [276, 88] width 4 height 14
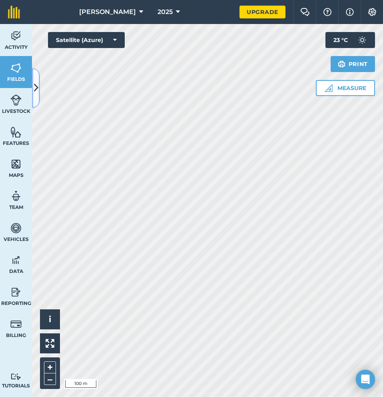
click at [36, 90] on icon at bounding box center [36, 88] width 4 height 14
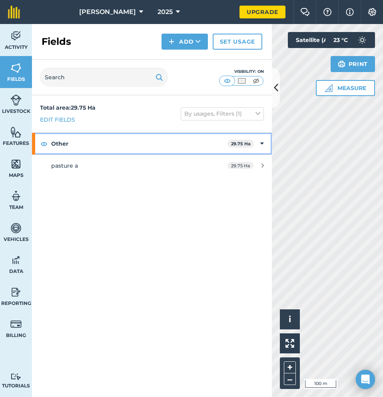
click at [89, 141] on strong "Other" at bounding box center [139, 144] width 176 height 22
click at [89, 141] on strong "Other" at bounding box center [140, 144] width 178 height 22
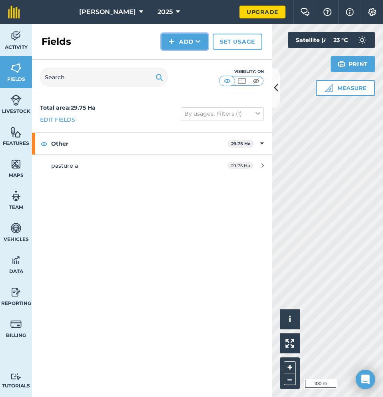
click at [193, 34] on button "Add" at bounding box center [185, 42] width 46 height 16
click at [186, 61] on link "Draw" at bounding box center [185, 60] width 44 height 18
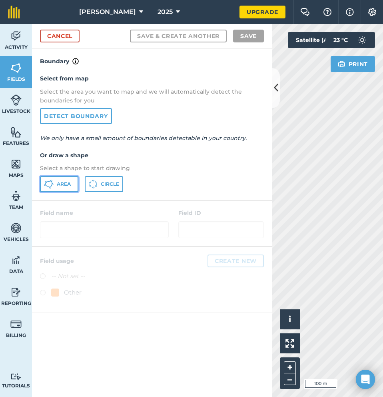
drag, startPoint x: 67, startPoint y: 183, endPoint x: 71, endPoint y: 181, distance: 4.5
click at [67, 183] on span "Area" at bounding box center [64, 184] width 14 height 6
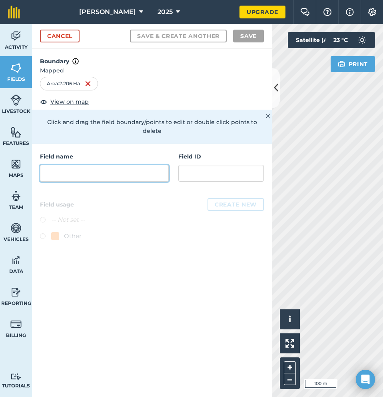
click at [94, 165] on input "text" at bounding box center [104, 173] width 129 height 17
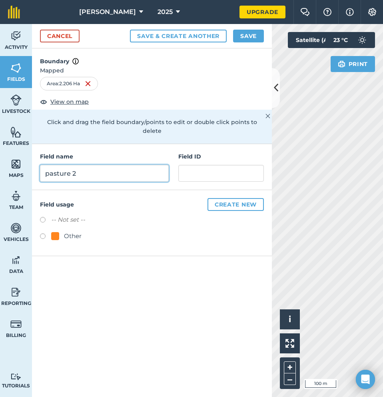
type input "pasture 2"
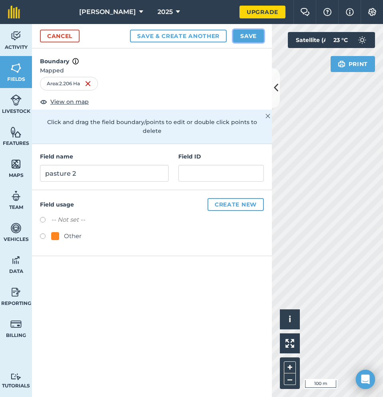
click at [253, 35] on button "Save" at bounding box center [248, 36] width 31 height 13
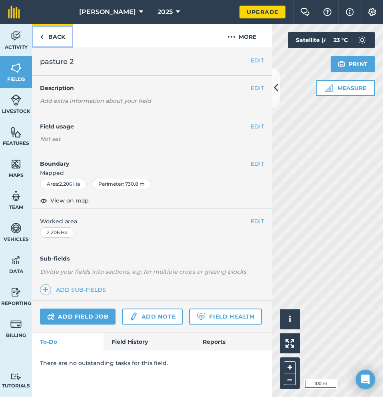
click at [58, 36] on link "Back" at bounding box center [52, 36] width 41 height 24
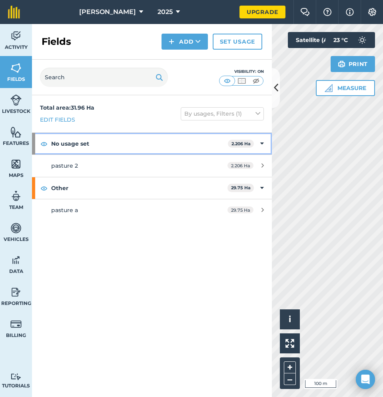
click at [134, 141] on strong "No usage set" at bounding box center [139, 144] width 177 height 22
click at [134, 141] on strong "No usage set" at bounding box center [140, 144] width 178 height 22
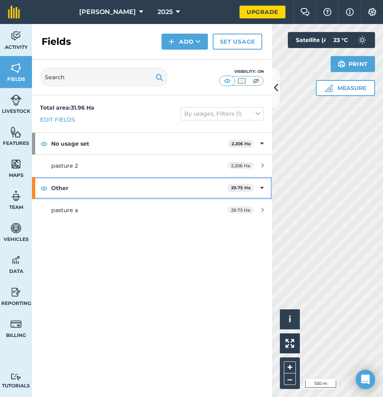
click at [122, 189] on strong "Other" at bounding box center [139, 188] width 176 height 22
click at [123, 187] on strong "Other" at bounding box center [140, 188] width 178 height 22
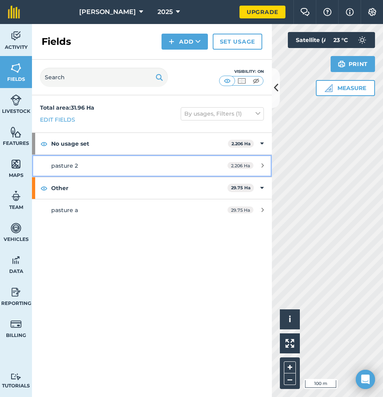
click at [122, 164] on div "pasture 2" at bounding box center [126, 165] width 150 height 9
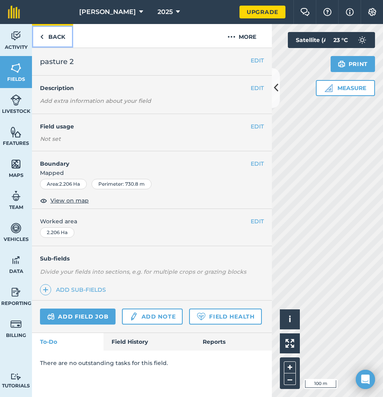
click at [60, 38] on link "Back" at bounding box center [52, 36] width 41 height 24
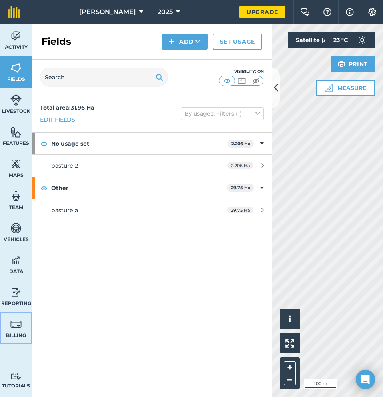
click at [16, 325] on img at bounding box center [15, 324] width 11 height 12
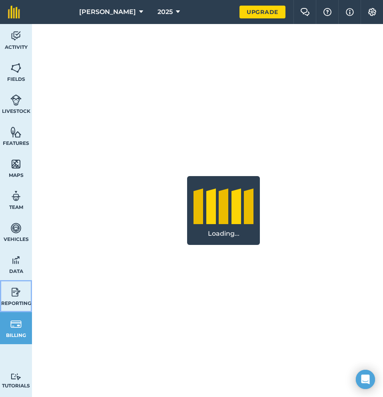
click at [20, 297] on img at bounding box center [15, 292] width 11 height 12
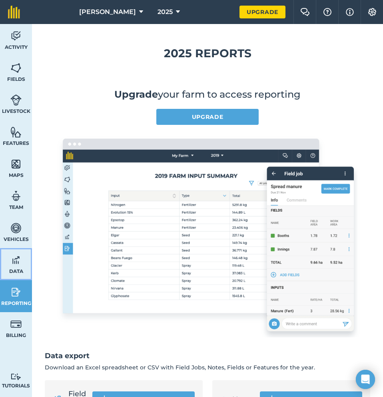
click at [25, 268] on span "Data" at bounding box center [16, 271] width 32 height 6
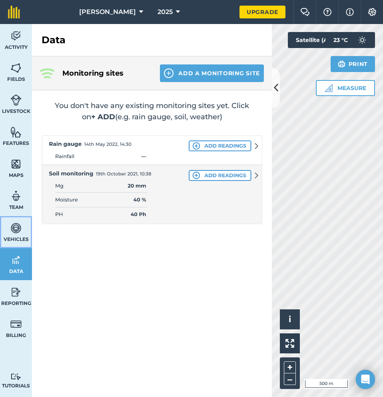
click at [25, 234] on link "Vehicles" at bounding box center [16, 232] width 32 height 32
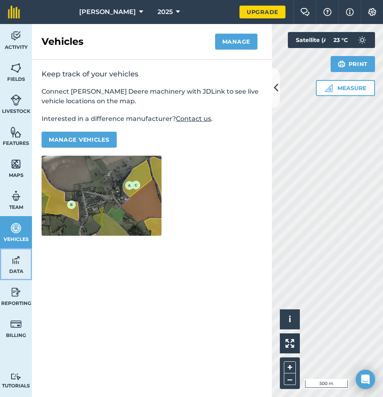
click at [16, 256] on img at bounding box center [15, 260] width 11 height 12
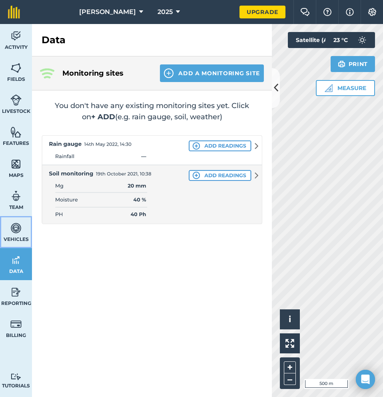
click at [18, 233] on img at bounding box center [15, 228] width 11 height 12
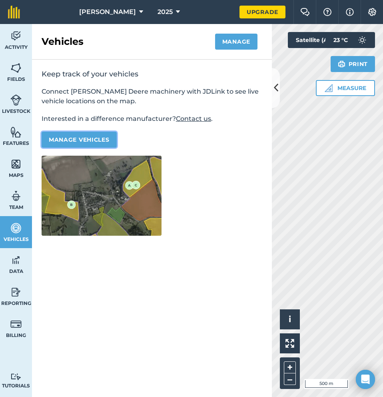
click at [78, 138] on button "Manage vehicles" at bounding box center [79, 140] width 75 height 16
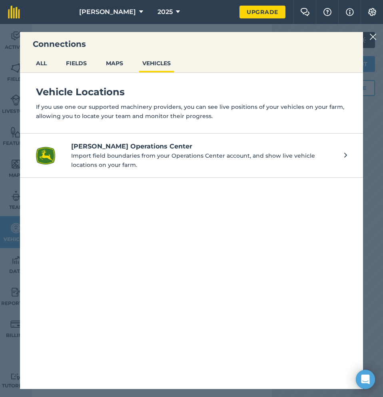
click at [121, 161] on p "Import field boundaries from your Operations Center account, and show live vehi…" at bounding box center [203, 160] width 265 height 18
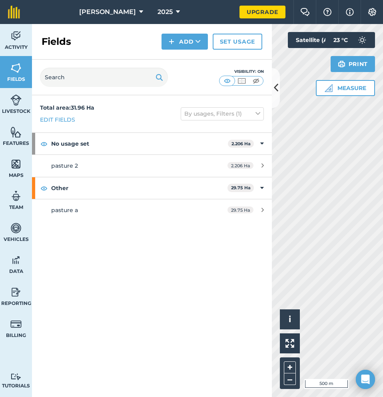
click at [354, 73] on div "Measure Print 23 ° C" at bounding box center [345, 64] width 59 height 64
click at [354, 65] on button "Print" at bounding box center [353, 64] width 45 height 16
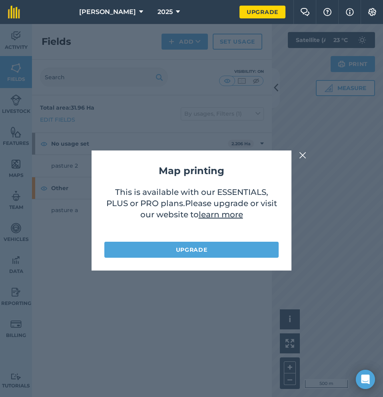
click at [296, 157] on div "Map printing This is available with our ESSENTIALS, PLUS or PRO plans . Please …" at bounding box center [191, 210] width 383 height 373
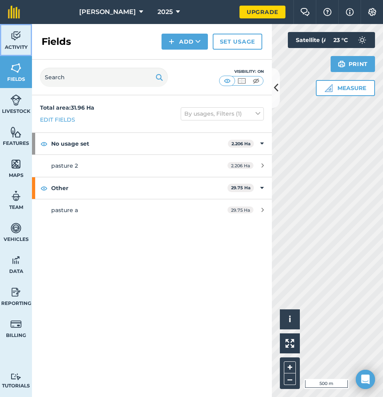
click at [17, 39] on img at bounding box center [15, 36] width 11 height 12
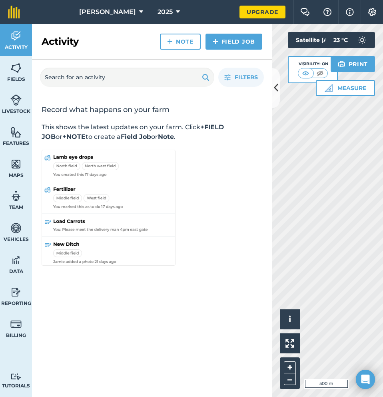
click at [271, 94] on div "Filters" at bounding box center [152, 78] width 240 height 36
click at [20, 226] on img at bounding box center [15, 228] width 11 height 12
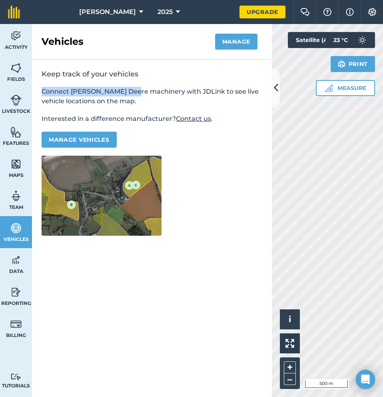
drag, startPoint x: 40, startPoint y: 91, endPoint x: 136, endPoint y: 92, distance: 96.0
click at [136, 92] on div "Keep track of your vehicles Connect John Deere machinery with JDLink to see liv…" at bounding box center [152, 153] width 240 height 186
click at [130, 103] on p "Connect John Deere machinery with JDLink to see live vehicle locations on the m…" at bounding box center [152, 96] width 221 height 19
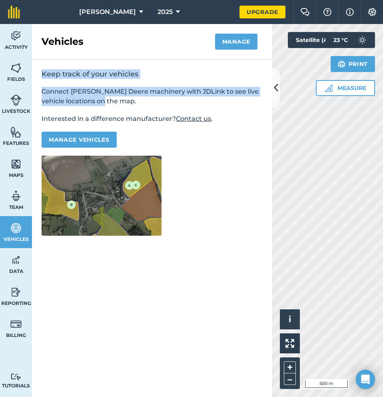
drag, startPoint x: 40, startPoint y: 73, endPoint x: 127, endPoint y: 98, distance: 90.6
click at [127, 98] on div "Keep track of your vehicles Connect John Deere machinery with JDLink to see liv…" at bounding box center [152, 153] width 240 height 186
copy div "Keep track of your vehicles Connect John Deere machinery with JDLink to see liv…"
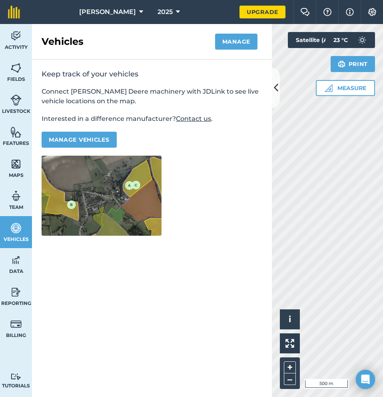
click at [232, 131] on div "Keep track of your vehicles Connect John Deere machinery with JDLink to see liv…" at bounding box center [152, 153] width 240 height 186
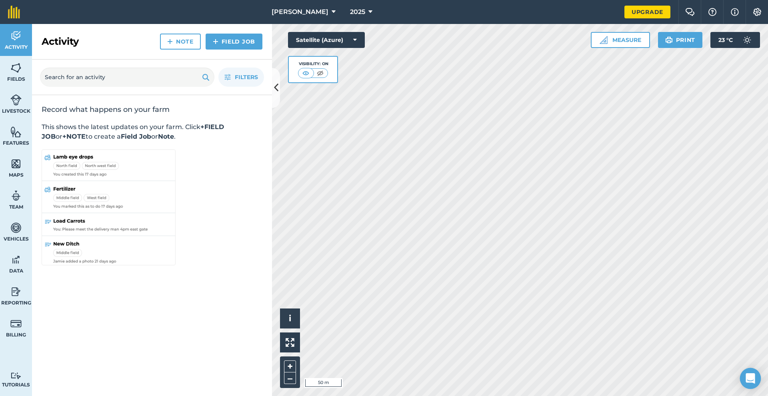
click at [751, 375] on icon "Open Intercom Messenger" at bounding box center [749, 378] width 9 height 10
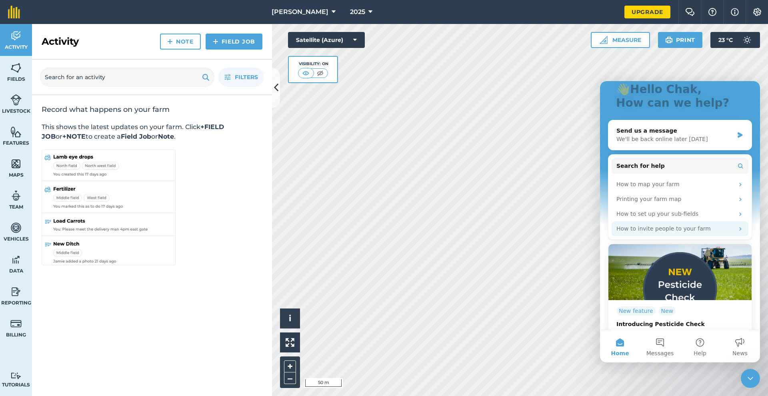
scroll to position [74, 0]
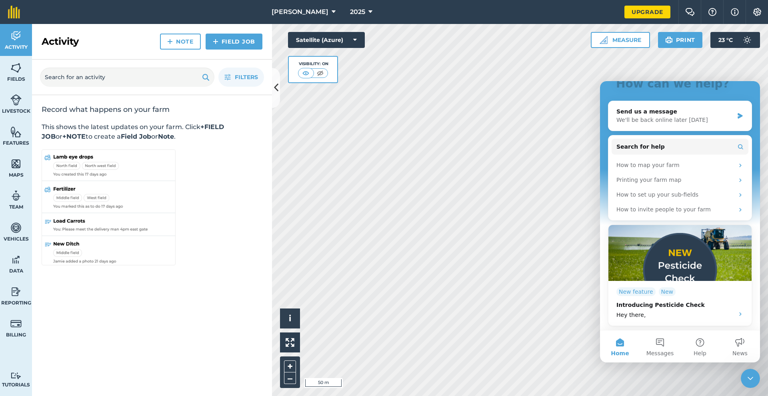
click at [749, 380] on icon "Close Intercom Messenger" at bounding box center [750, 379] width 10 height 10
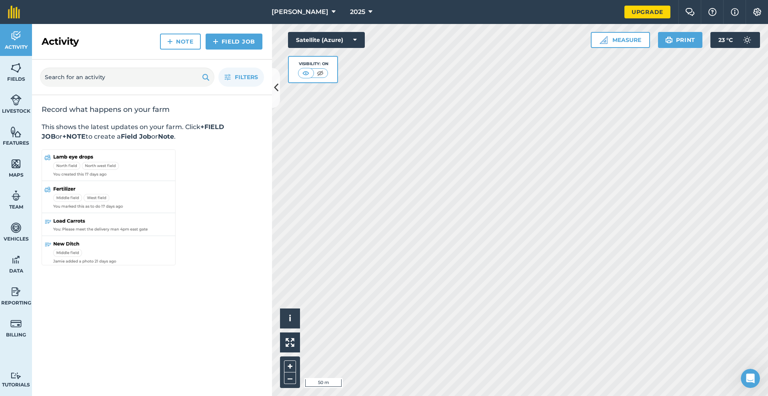
scroll to position [0, 0]
click at [15, 69] on img at bounding box center [15, 68] width 11 height 12
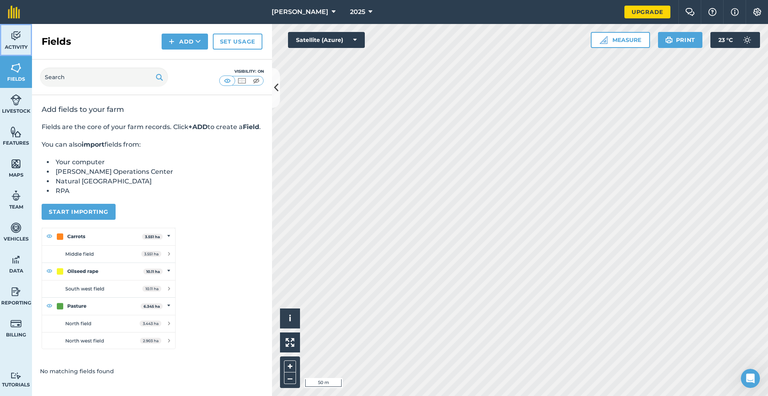
click at [15, 42] on img at bounding box center [15, 36] width 11 height 12
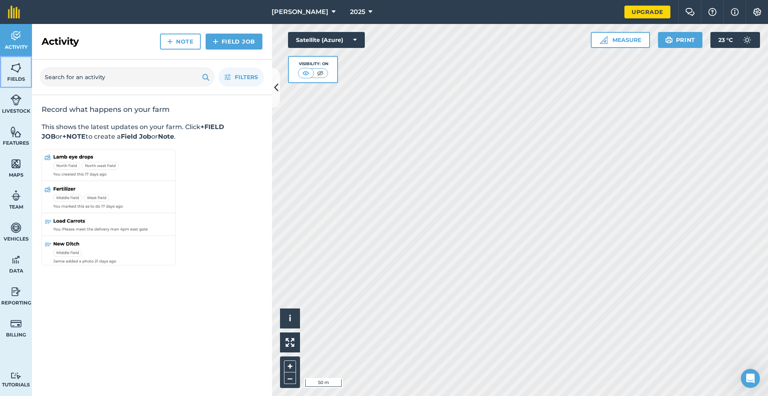
click at [14, 65] on img at bounding box center [15, 68] width 11 height 12
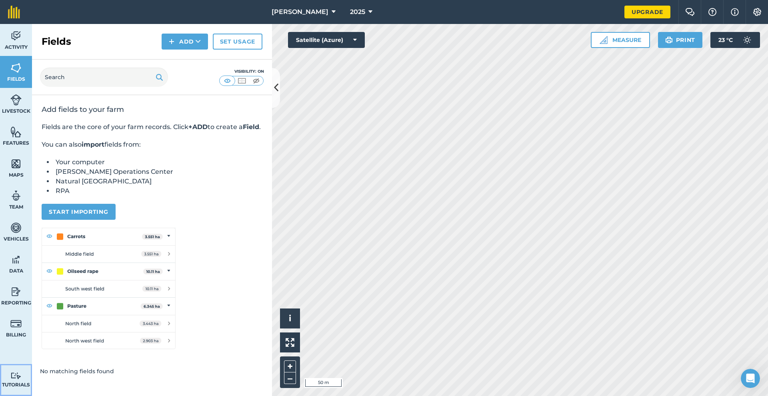
click at [20, 374] on img at bounding box center [15, 376] width 11 height 8
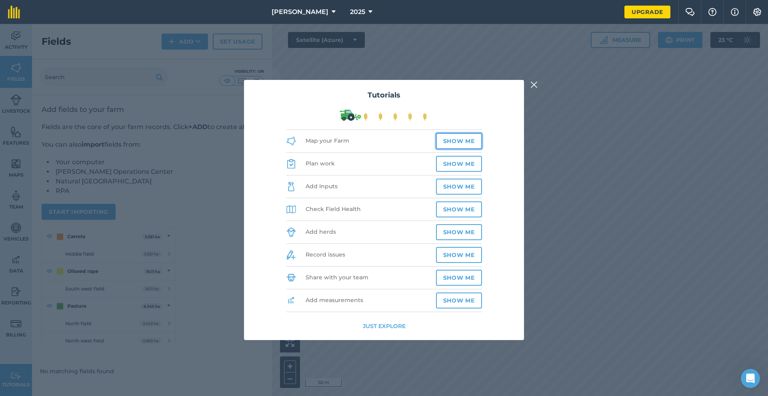
click at [475, 143] on button "Show me" at bounding box center [459, 141] width 46 height 16
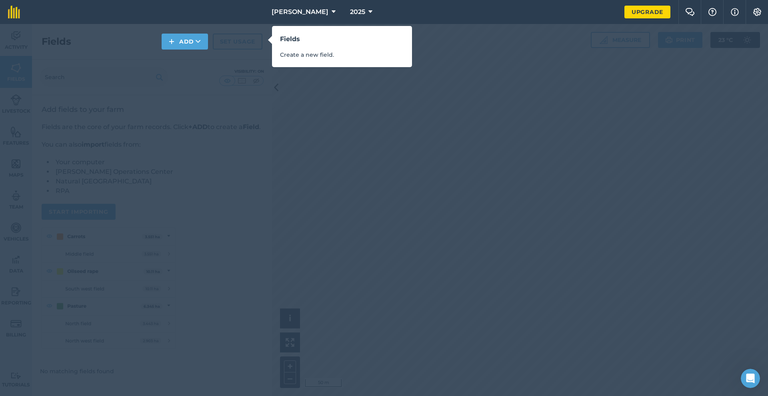
click at [448, 109] on div "Fields Create a new field." at bounding box center [384, 198] width 768 height 396
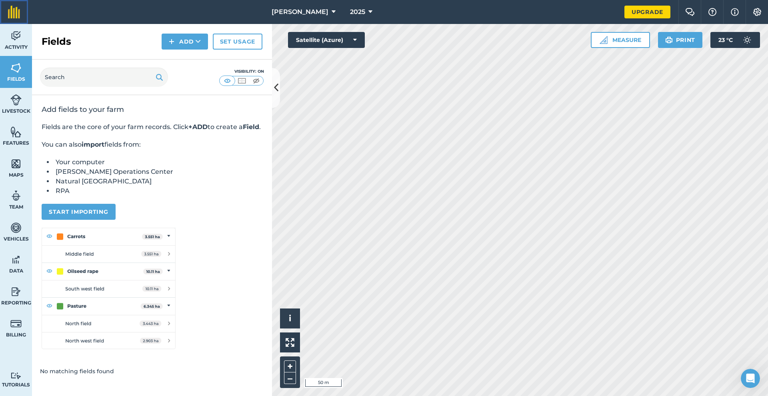
click at [17, 15] on img at bounding box center [14, 12] width 12 height 13
click at [351, 43] on button "Satellite (Azure)" at bounding box center [326, 40] width 77 height 16
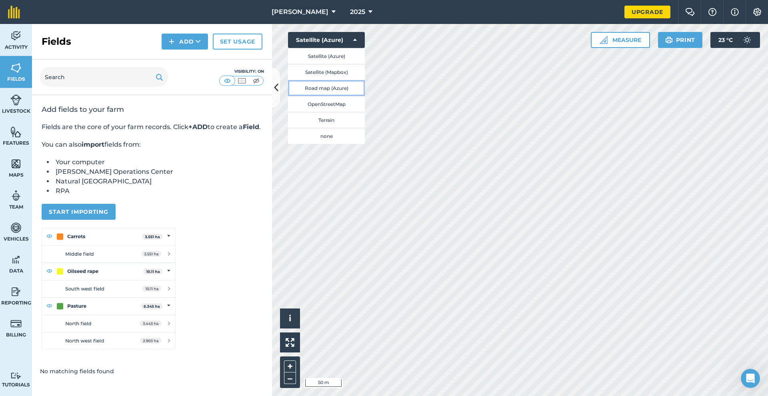
click at [337, 90] on button "Road map (Azure)" at bounding box center [326, 88] width 77 height 16
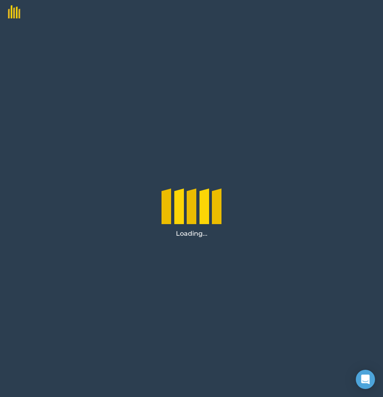
click at [16, 14] on img at bounding box center [10, 9] width 20 height 18
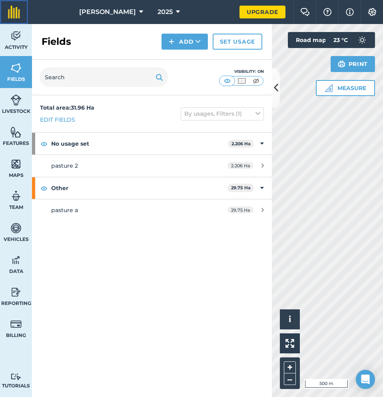
click at [16, 14] on img at bounding box center [14, 12] width 12 height 13
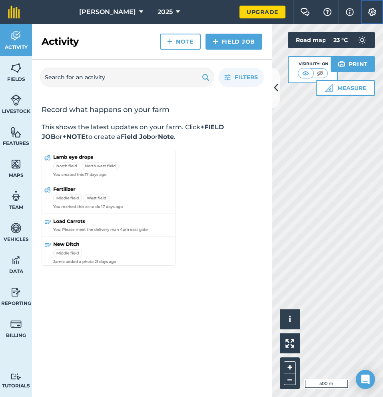
click at [373, 9] on img at bounding box center [372, 12] width 10 height 8
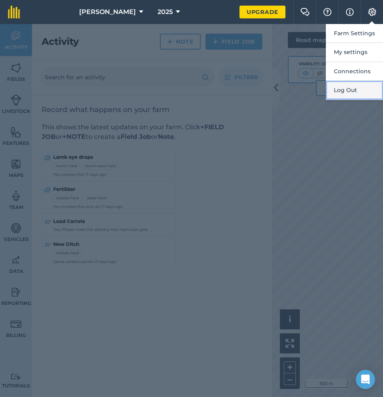
click at [358, 86] on button "Log Out" at bounding box center [354, 90] width 57 height 19
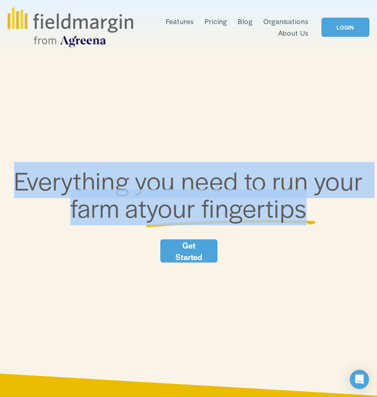
drag, startPoint x: 12, startPoint y: 188, endPoint x: 325, endPoint y: 214, distance: 314.1
click at [325, 214] on h2 "Everything you need to run your farm at your fingertips" at bounding box center [189, 193] width 362 height 55
copy h2 "Everything you need to run your farm at your fingertips"
